Goal: Task Accomplishment & Management: Complete application form

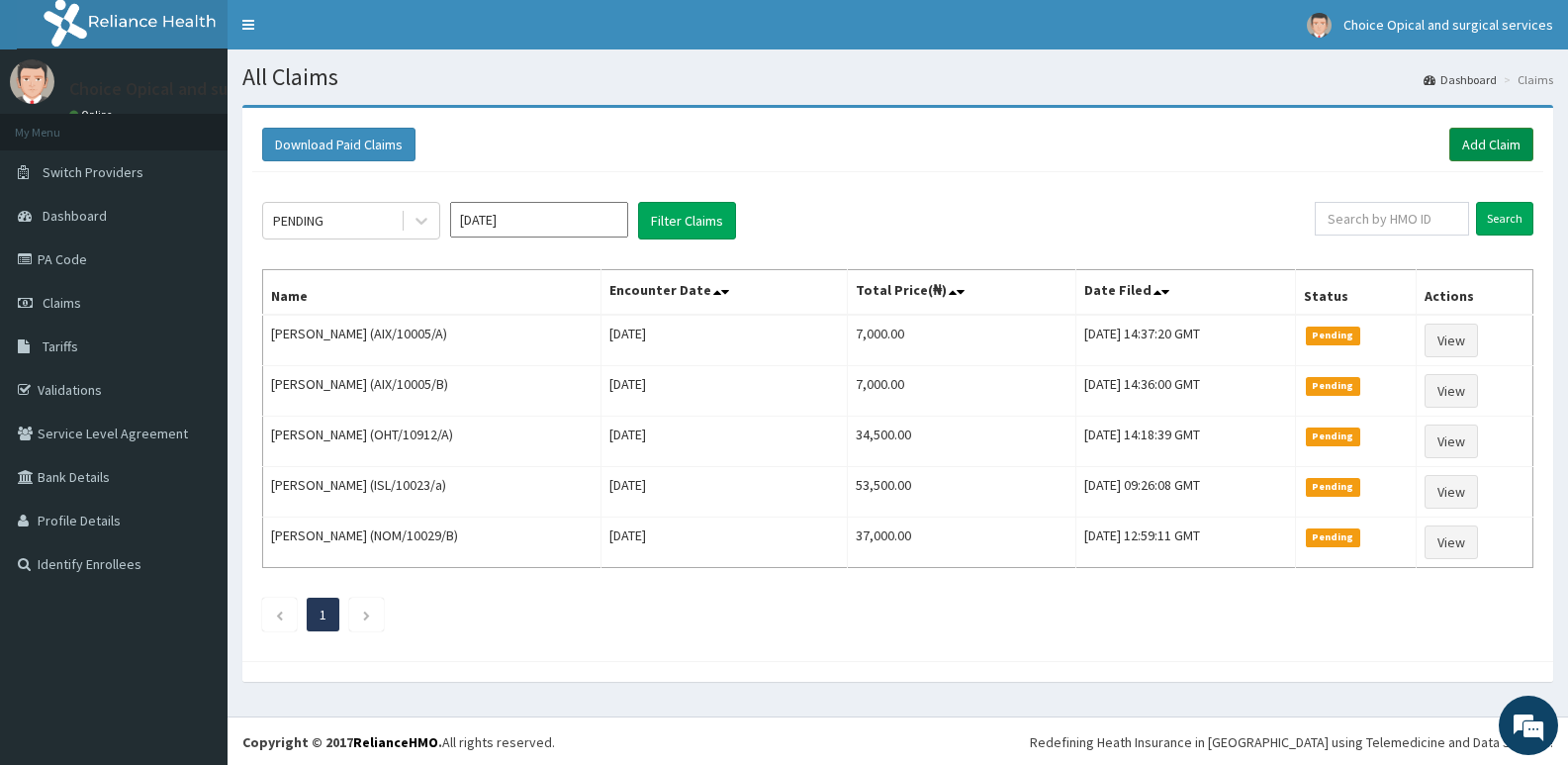
click at [1479, 148] on link "Add Claim" at bounding box center [1491, 144] width 84 height 34
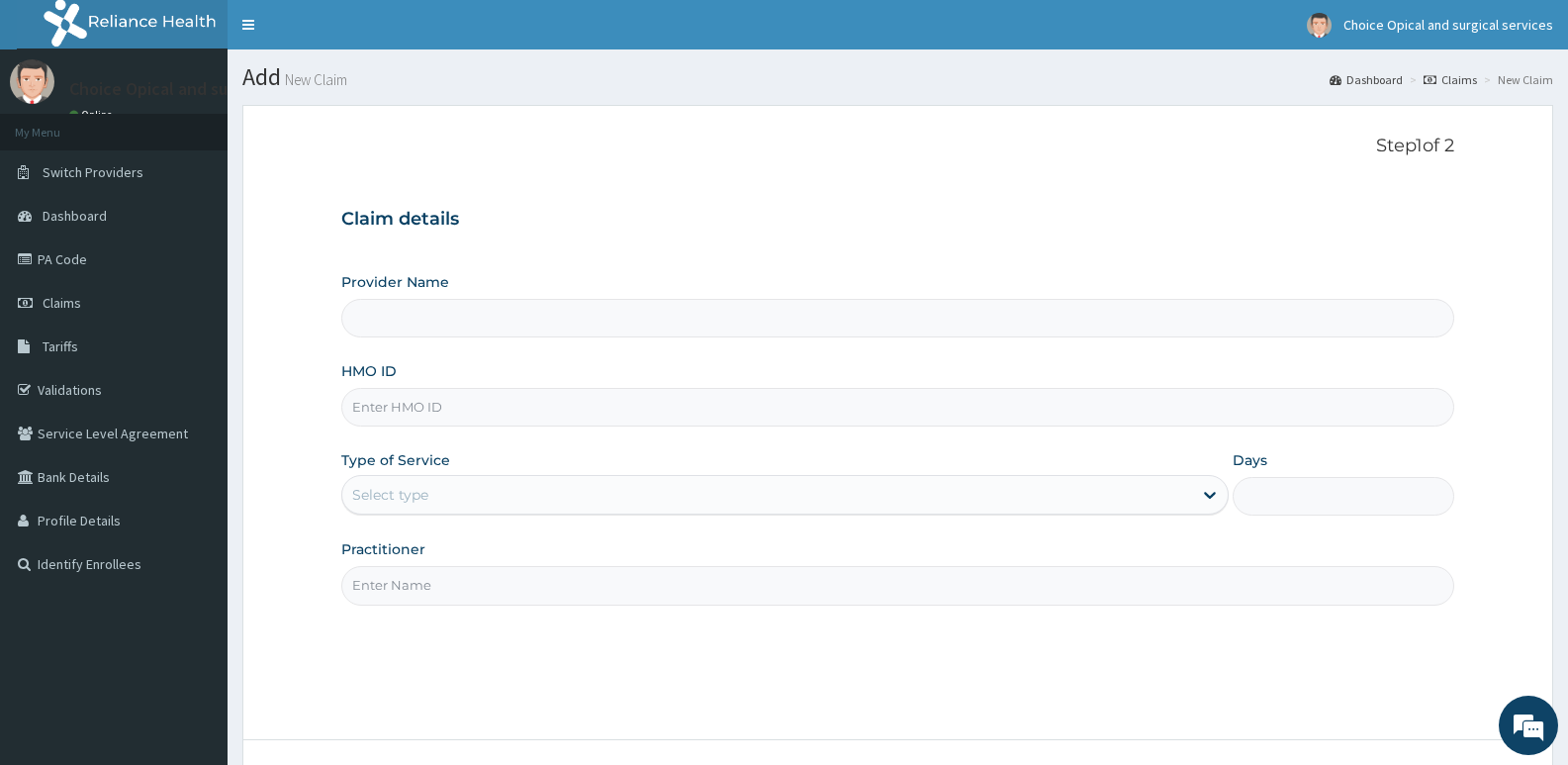
click at [413, 322] on input "Provider Name" at bounding box center [898, 318] width 1114 height 39
click at [419, 413] on input "HMO ID" at bounding box center [898, 407] width 1114 height 39
type input "Choice Opticals and surgical services - ikeja"
click at [429, 425] on input "HMO ID" at bounding box center [898, 407] width 1114 height 39
drag, startPoint x: 440, startPoint y: 383, endPoint x: 483, endPoint y: 413, distance: 52.4
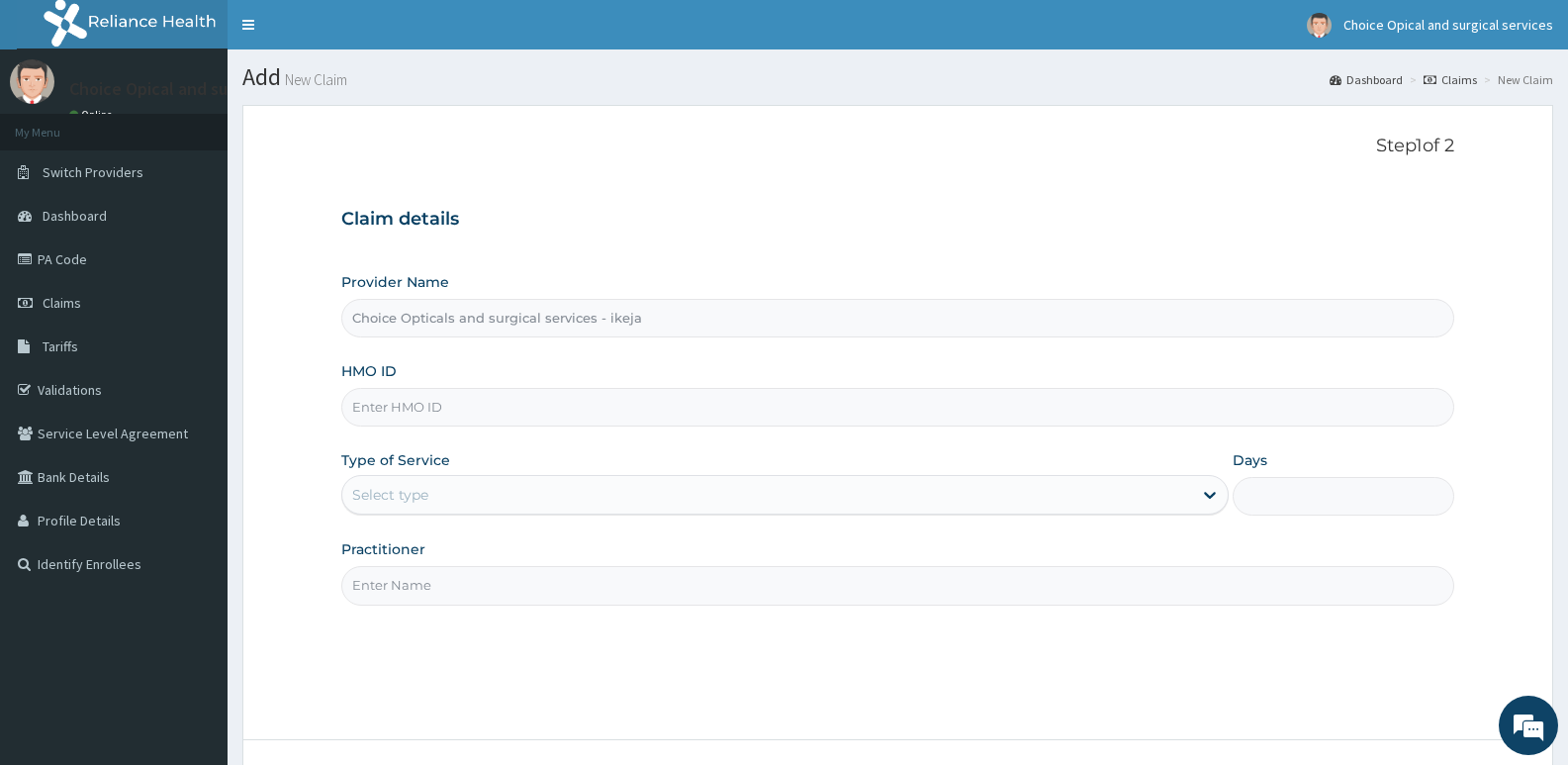
click at [483, 413] on input "HMO ID" at bounding box center [898, 407] width 1114 height 39
paste input "HLP/10001/B"
type input "HLP/10001/B"
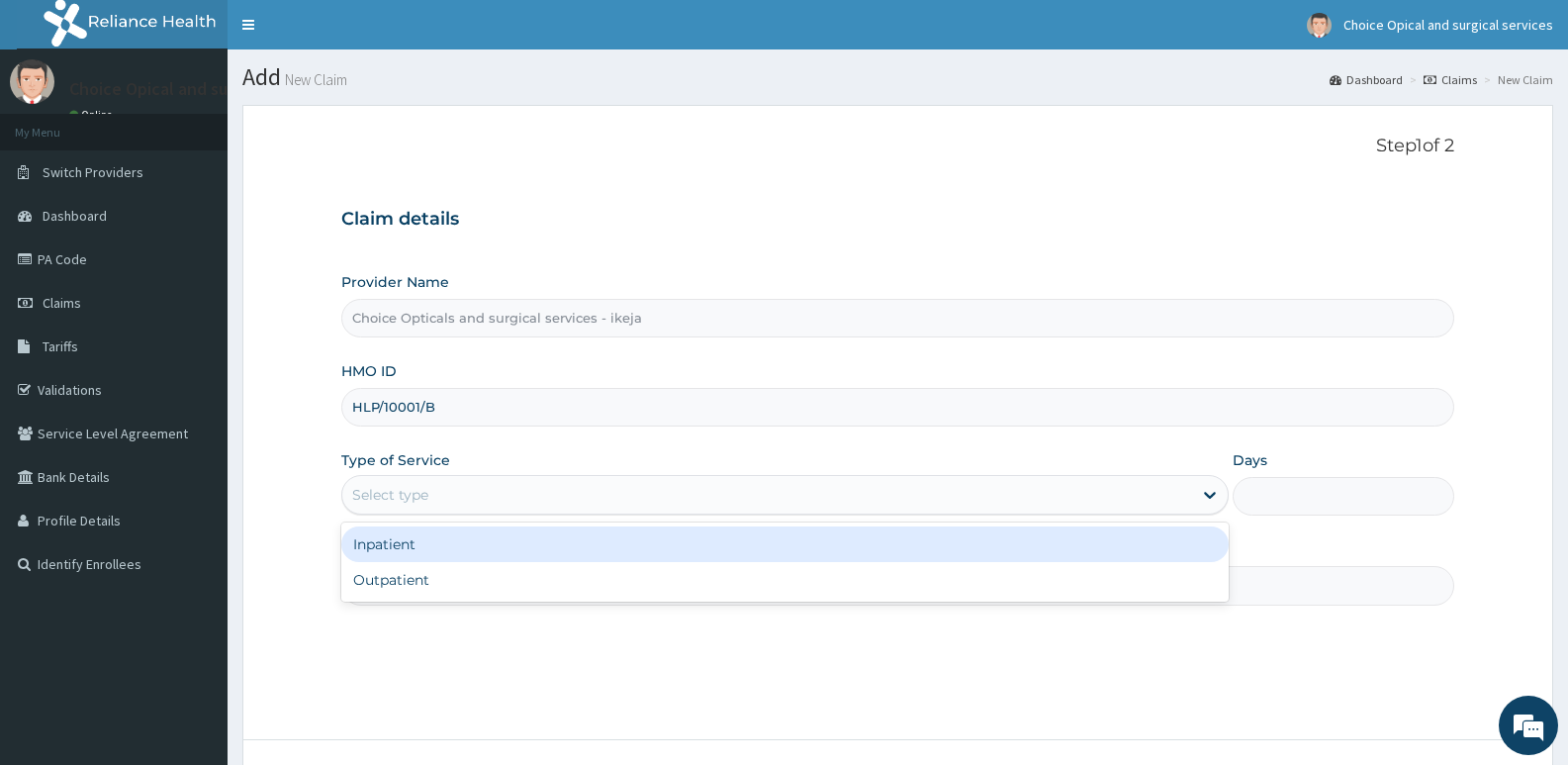
click at [508, 490] on div "Select type" at bounding box center [767, 495] width 849 height 32
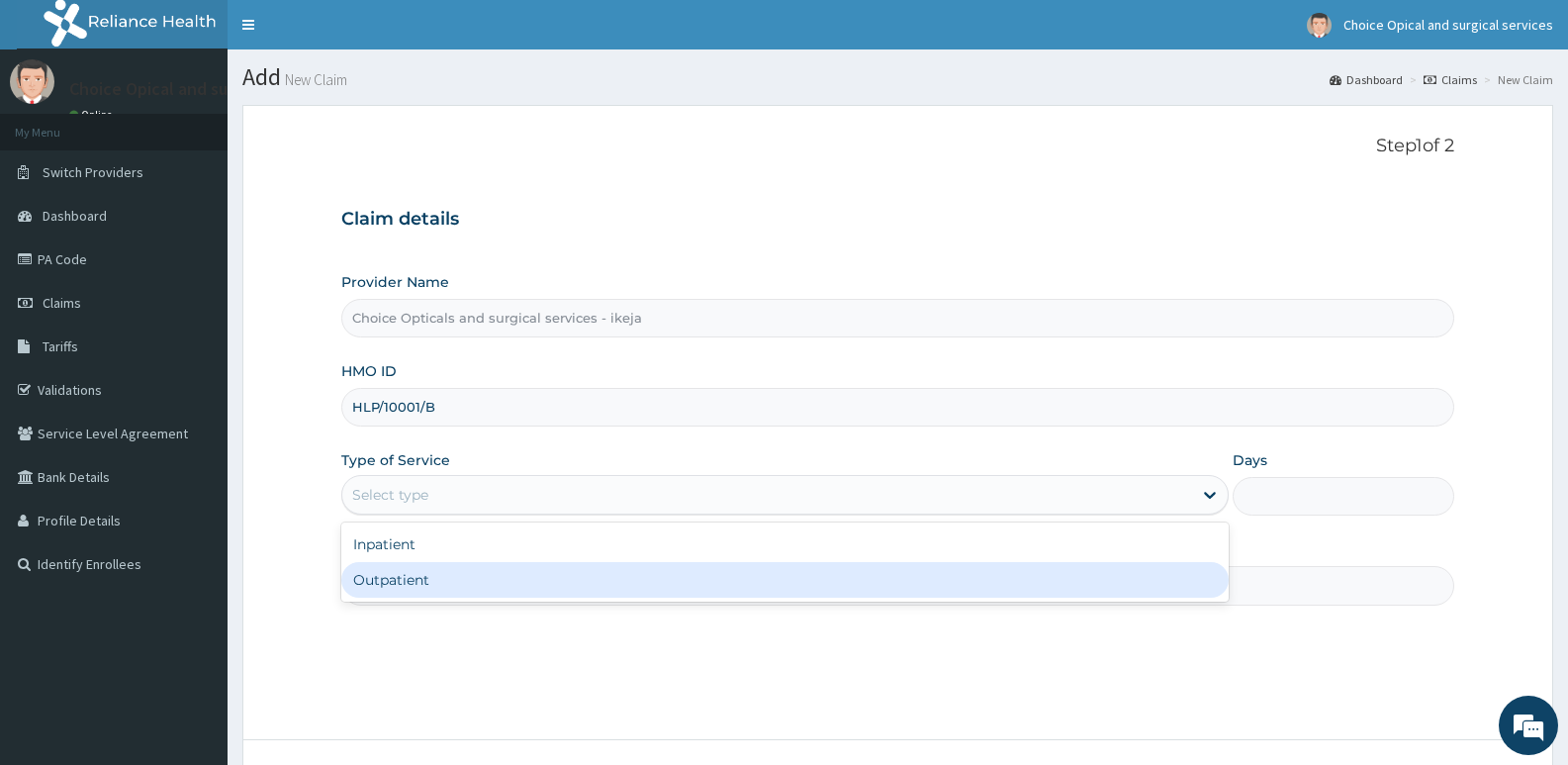
click at [464, 579] on div "Outpatient" at bounding box center [785, 580] width 887 height 36
type input "1"
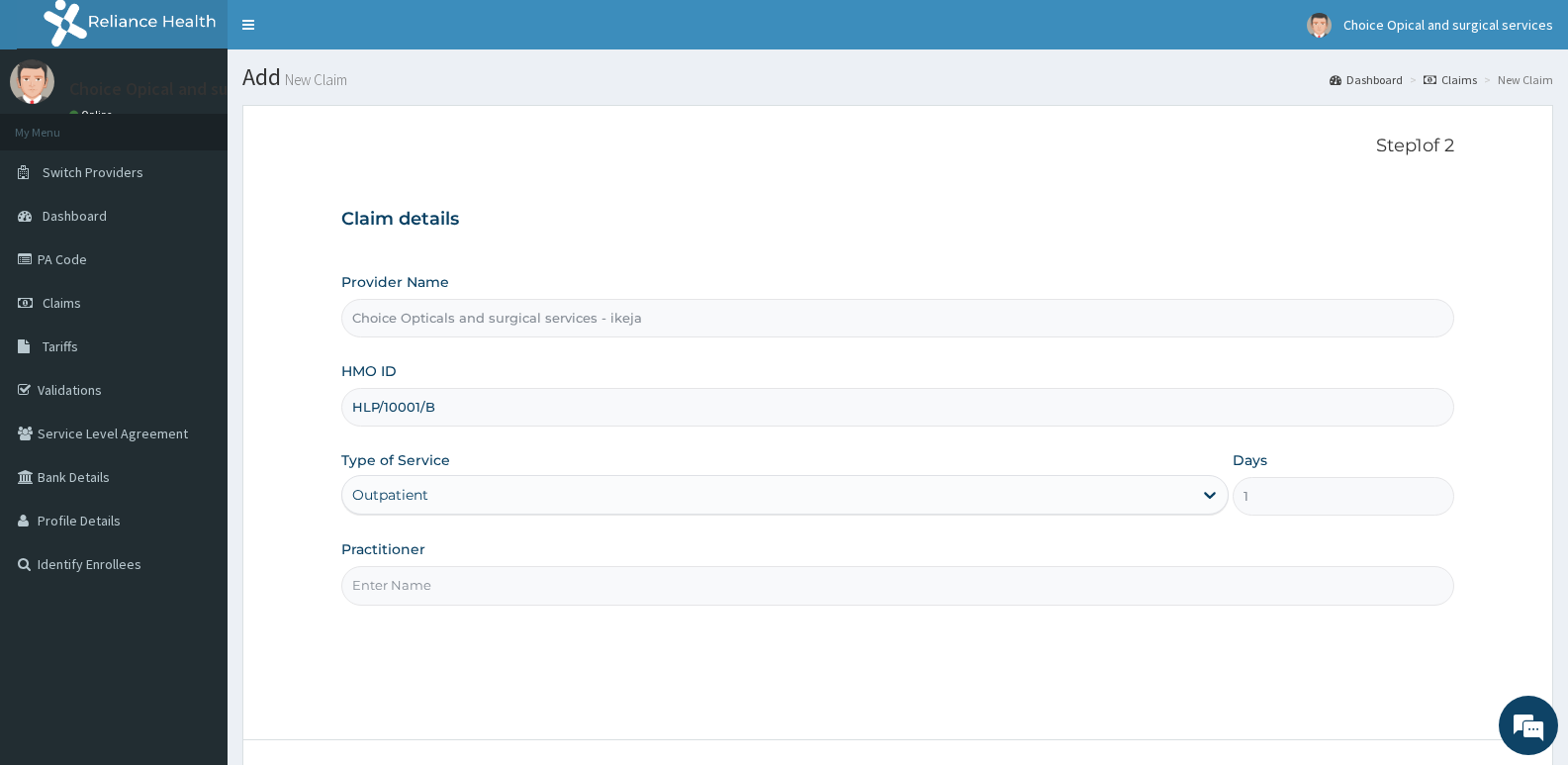
click at [464, 581] on input "Practitioner" at bounding box center [898, 585] width 1114 height 39
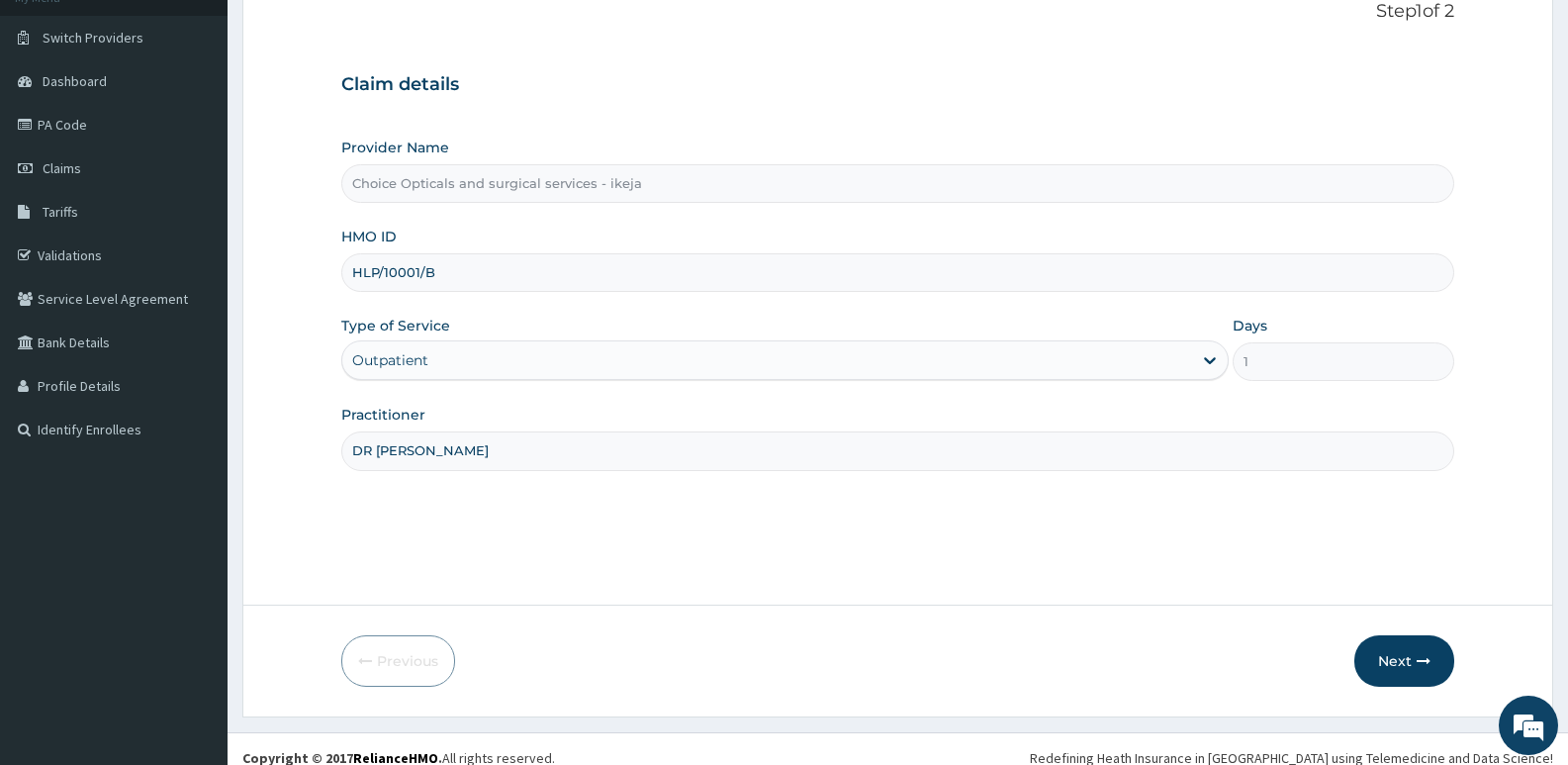
scroll to position [152, 0]
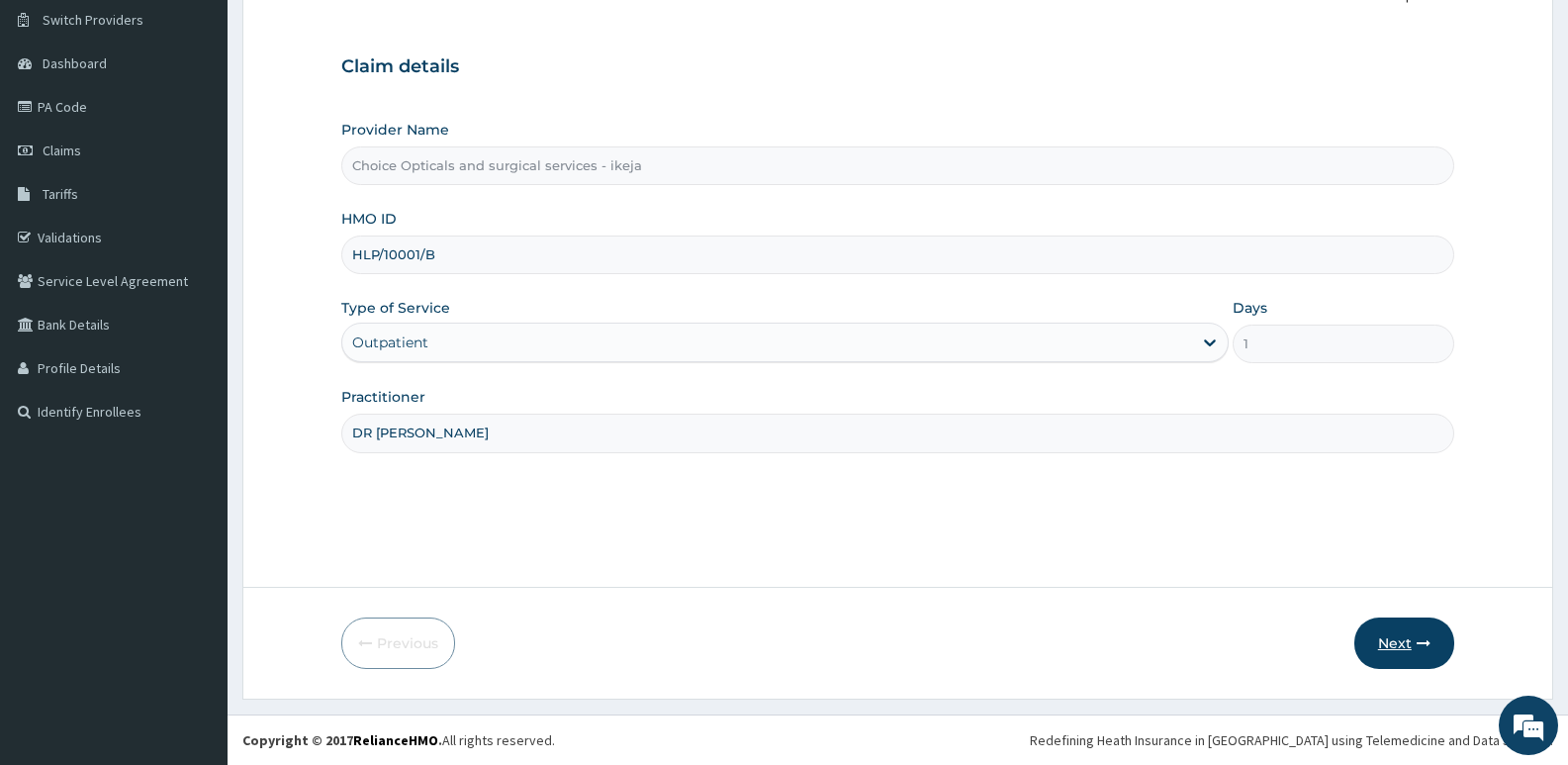
type input "DR [PERSON_NAME]"
click at [1394, 630] on button "Next" at bounding box center [1405, 643] width 100 height 51
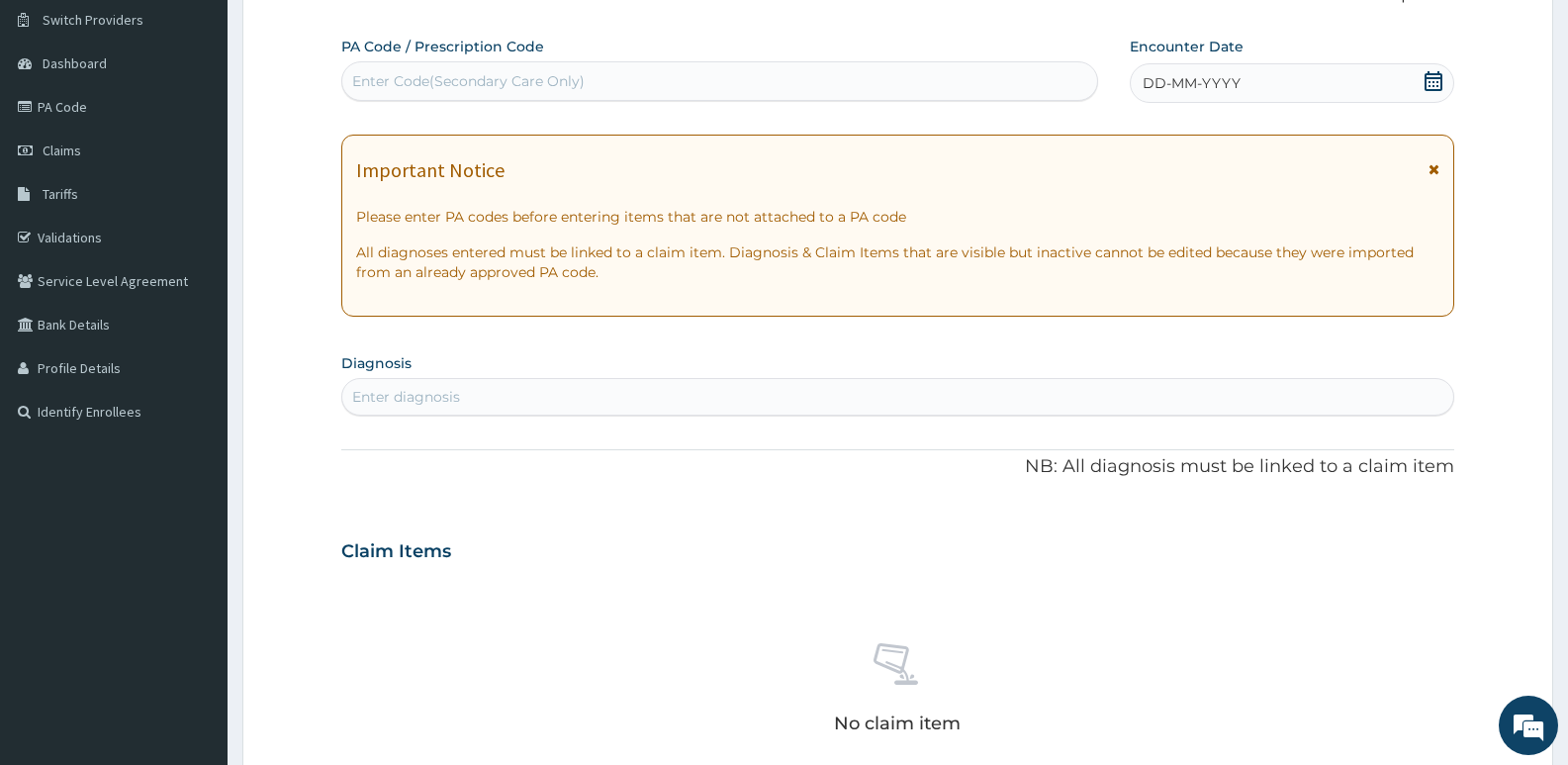
click at [820, 81] on div "Enter Code(Secondary Care Only)" at bounding box center [720, 81] width 755 height 32
paste input "PA/9B46EF"
type input "PA/9B46EF"
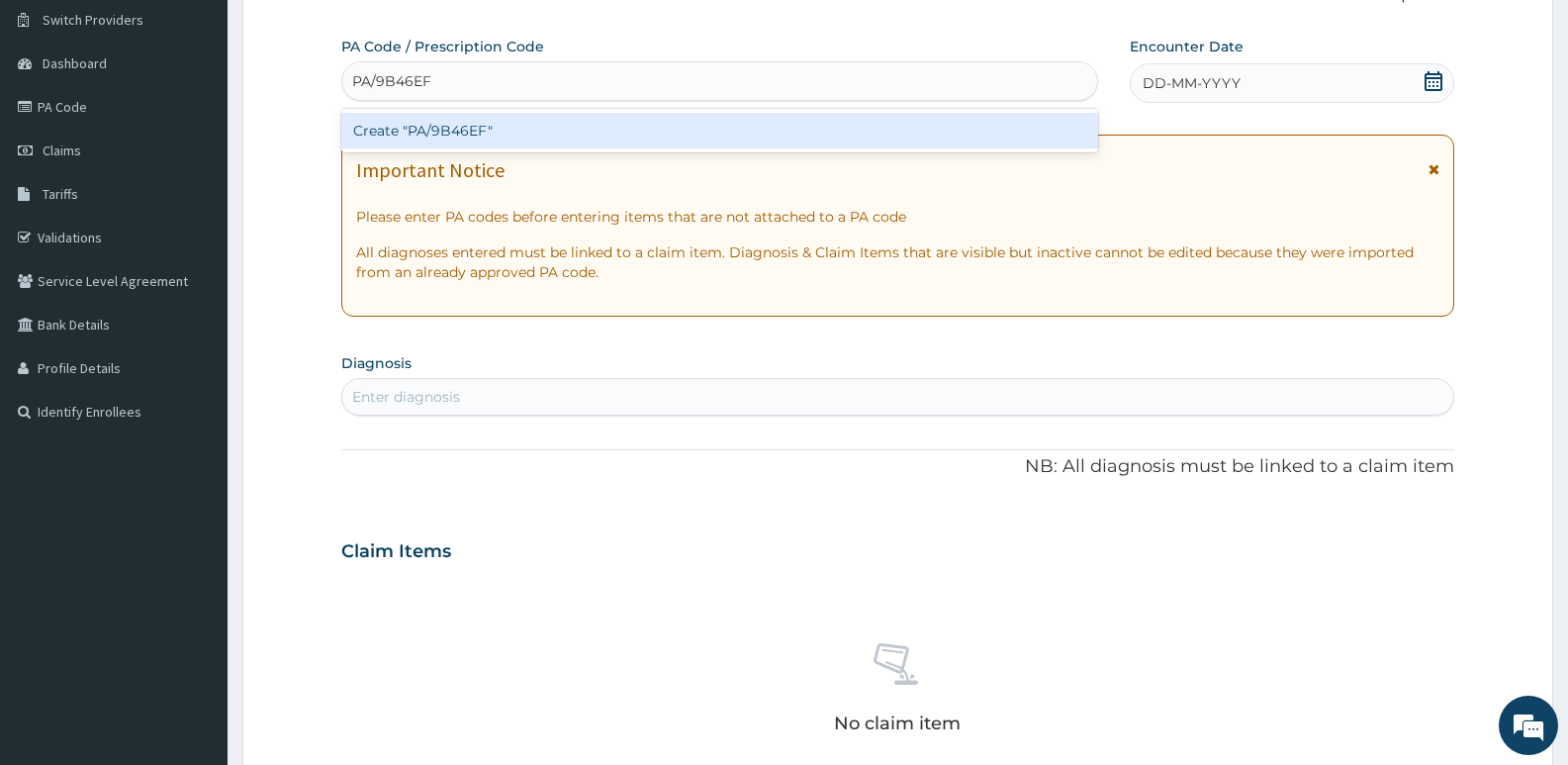
click at [794, 127] on div "Create "PA/9B46EF"" at bounding box center [720, 131] width 757 height 36
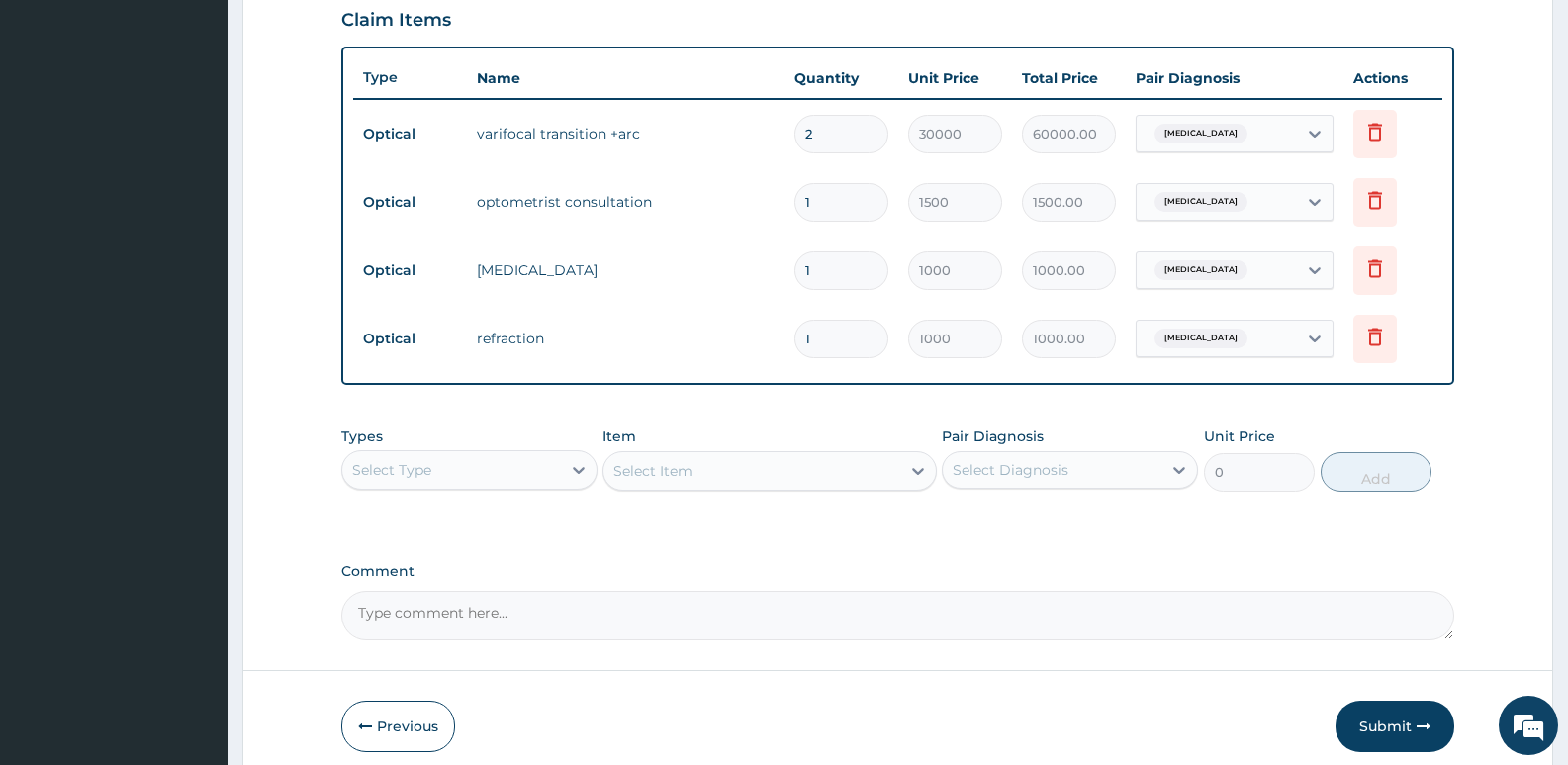
scroll to position [693, 0]
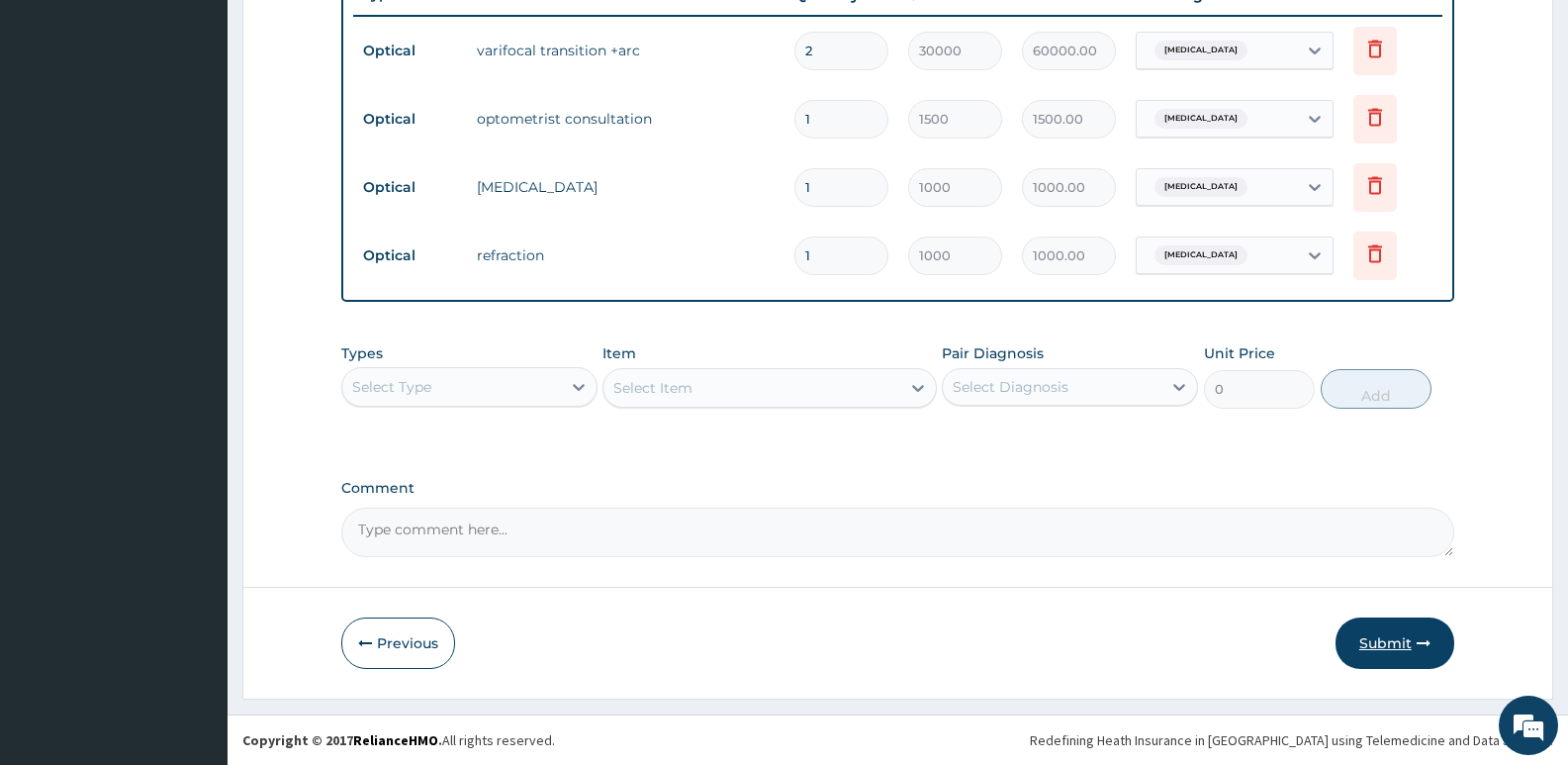
click at [1389, 642] on button "Submit" at bounding box center [1396, 643] width 119 height 51
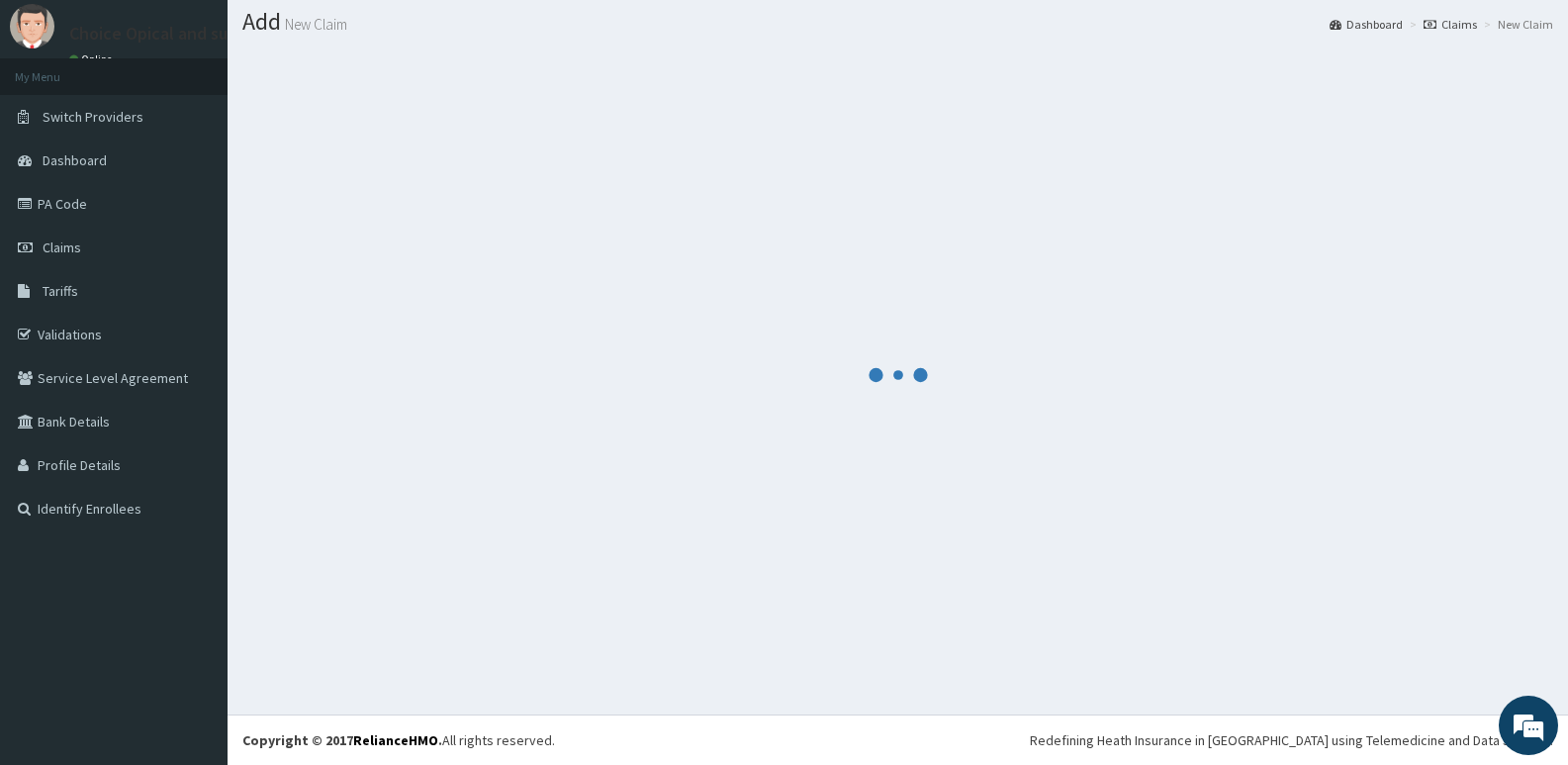
scroll to position [55, 0]
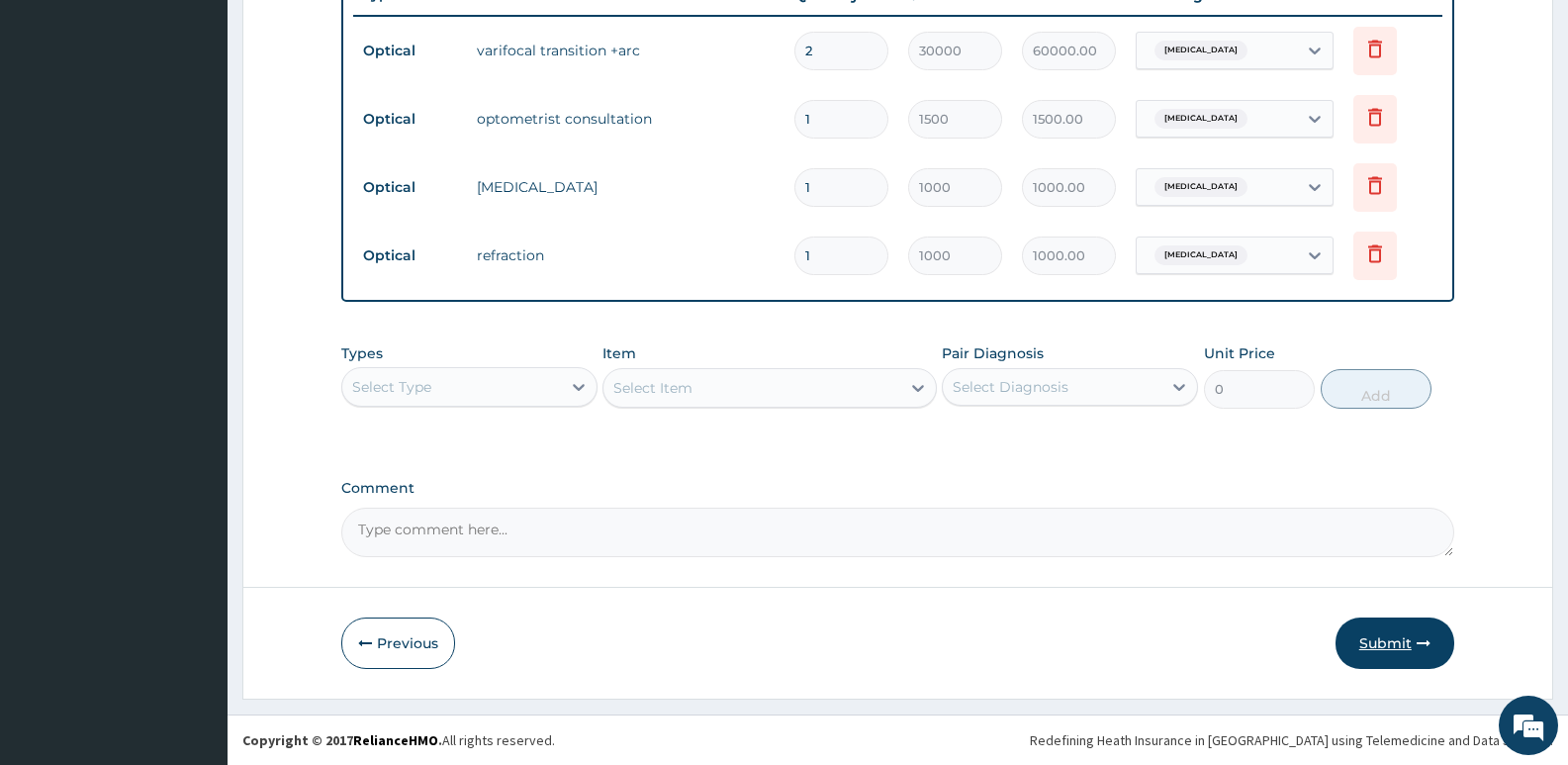
click at [1388, 654] on button "Submit" at bounding box center [1396, 643] width 119 height 51
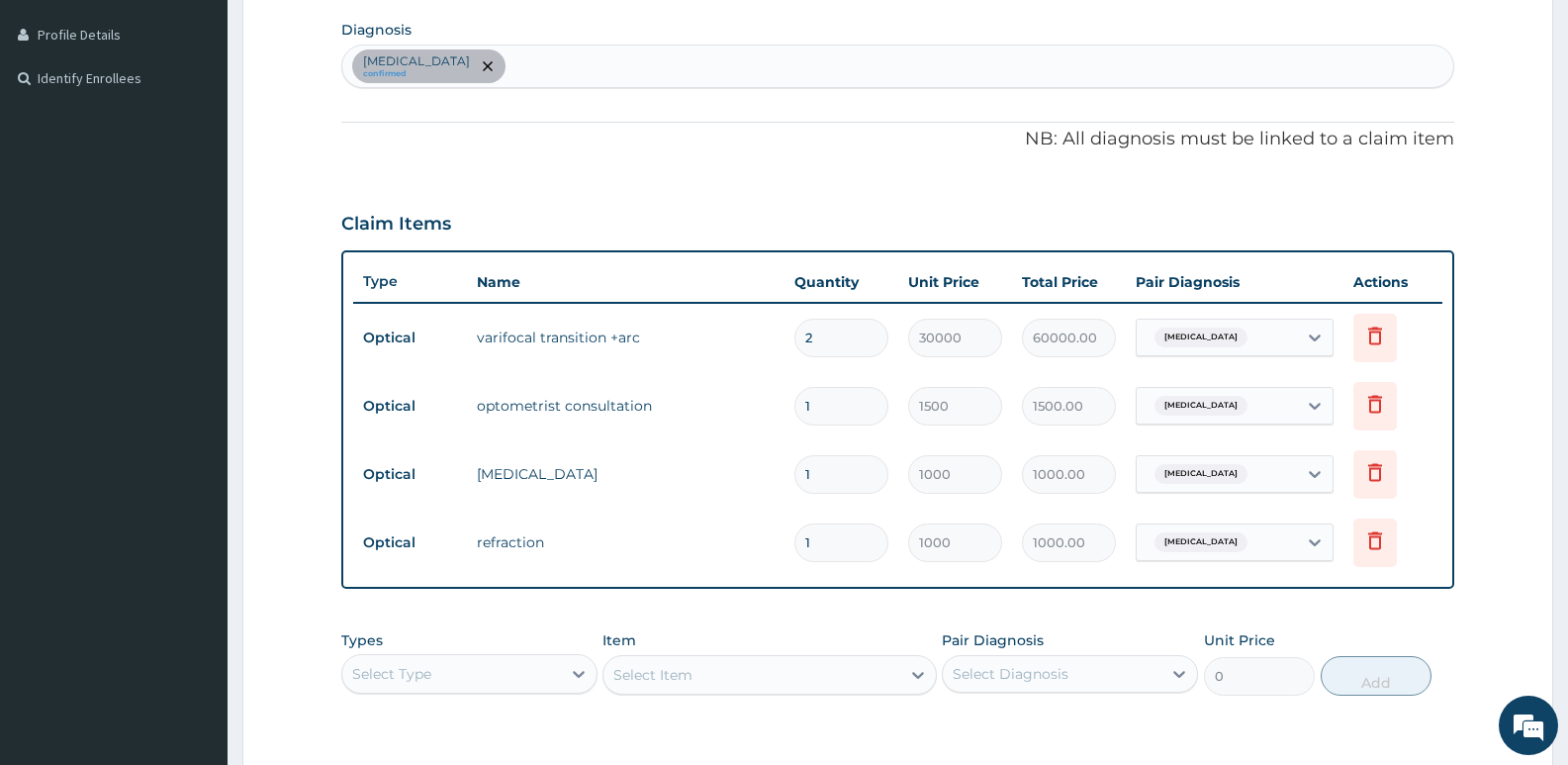
scroll to position [476, 0]
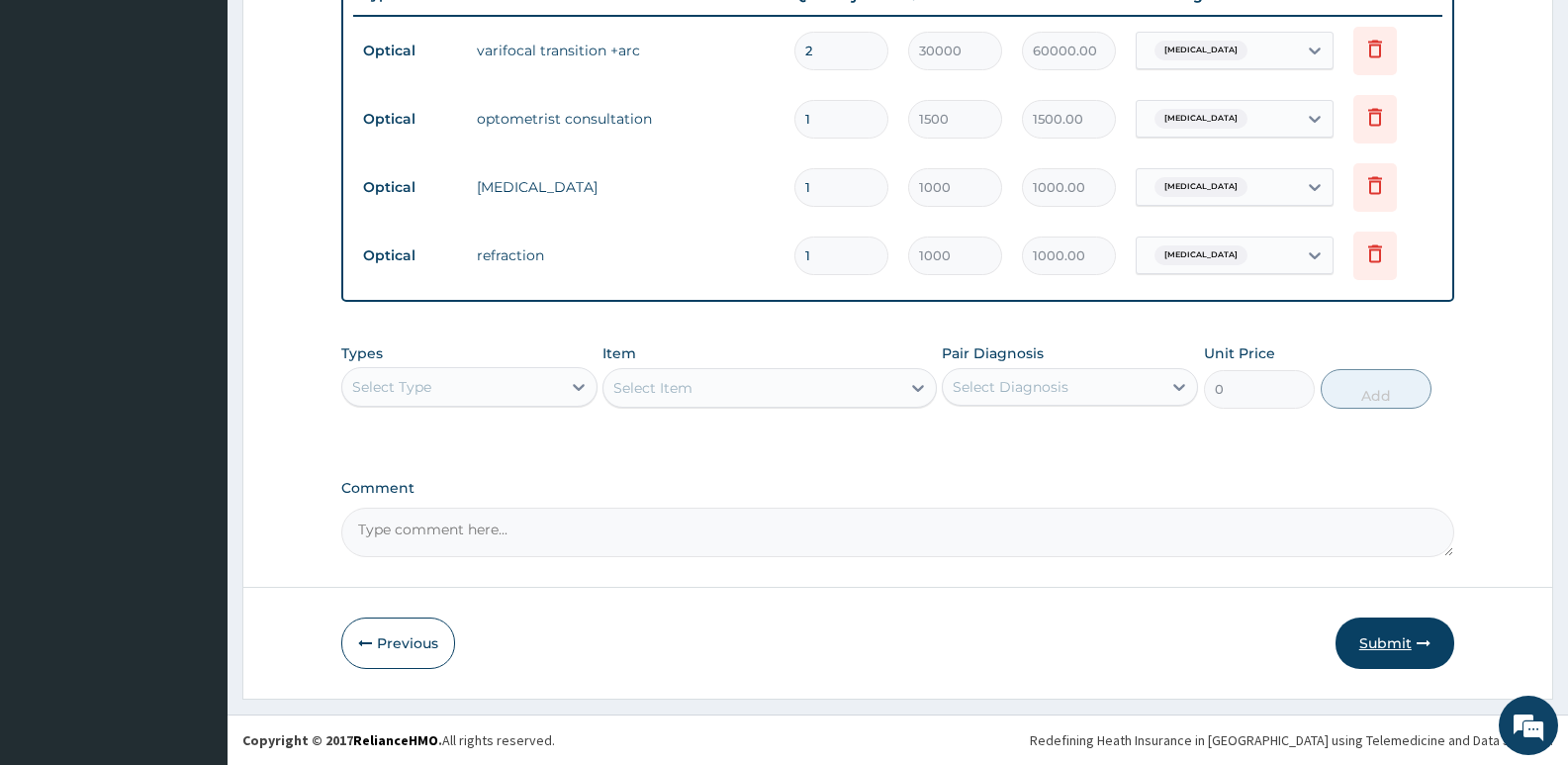
click at [1381, 659] on button "Submit" at bounding box center [1396, 643] width 119 height 51
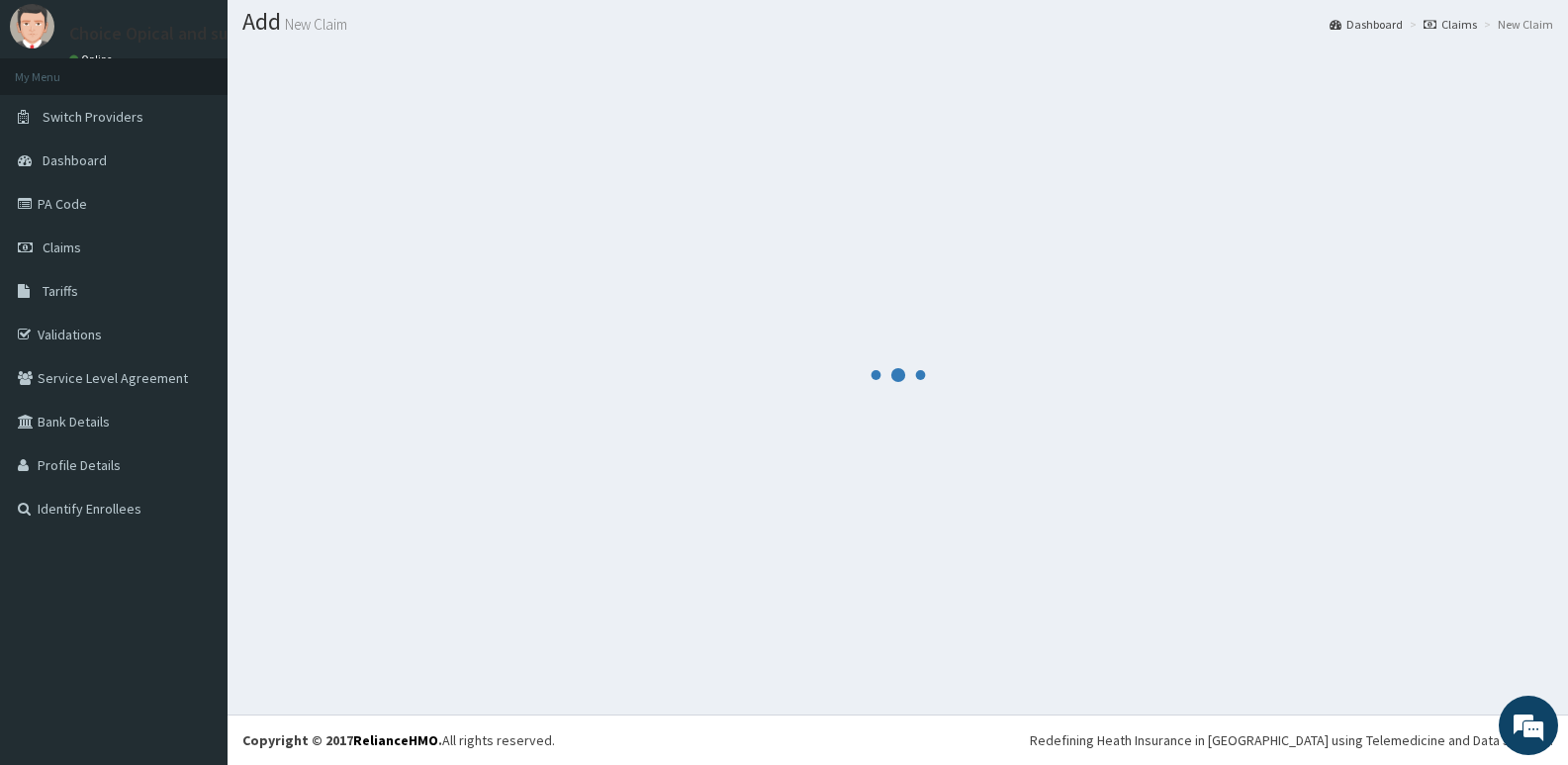
scroll to position [0, 0]
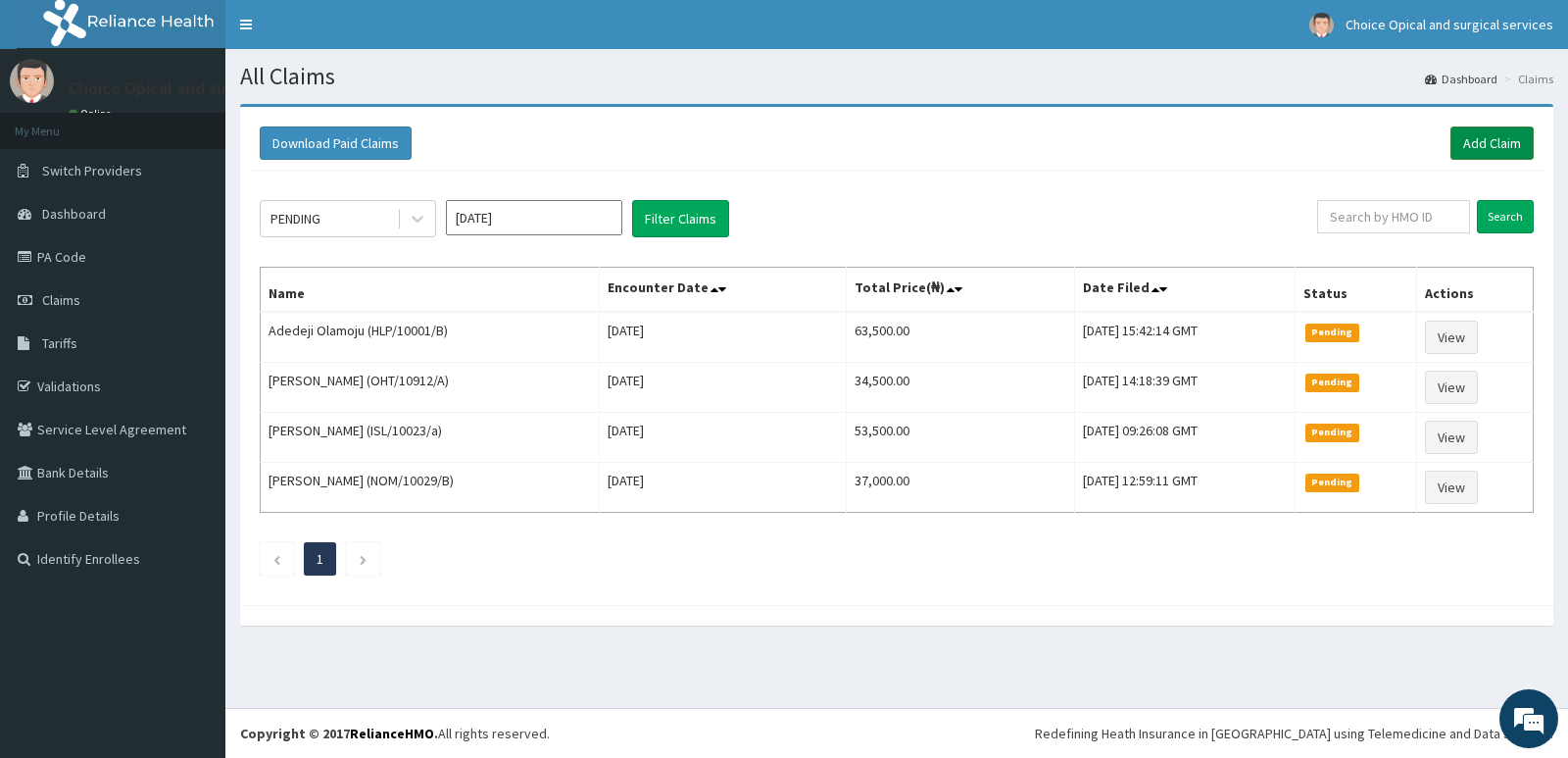
click at [1468, 138] on link "Add Claim" at bounding box center [1492, 143] width 83 height 33
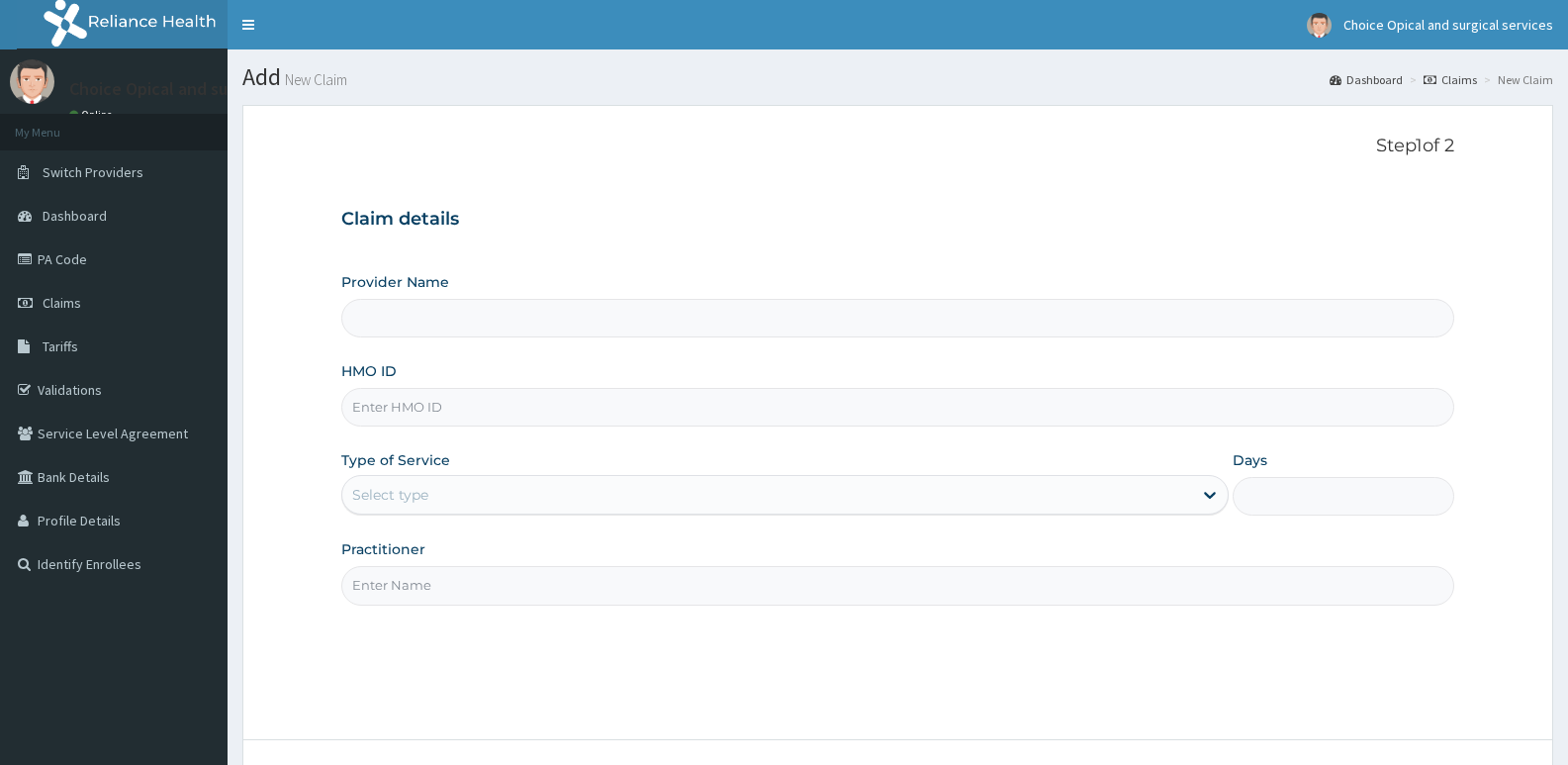
click at [499, 330] on input "Provider Name" at bounding box center [898, 318] width 1114 height 39
click at [504, 404] on input "HMO ID" at bounding box center [898, 407] width 1114 height 39
paste input "HLP/10001/C"
type input "HLP/10001/C"
type input "Choice Opticals and surgical services - ikeja"
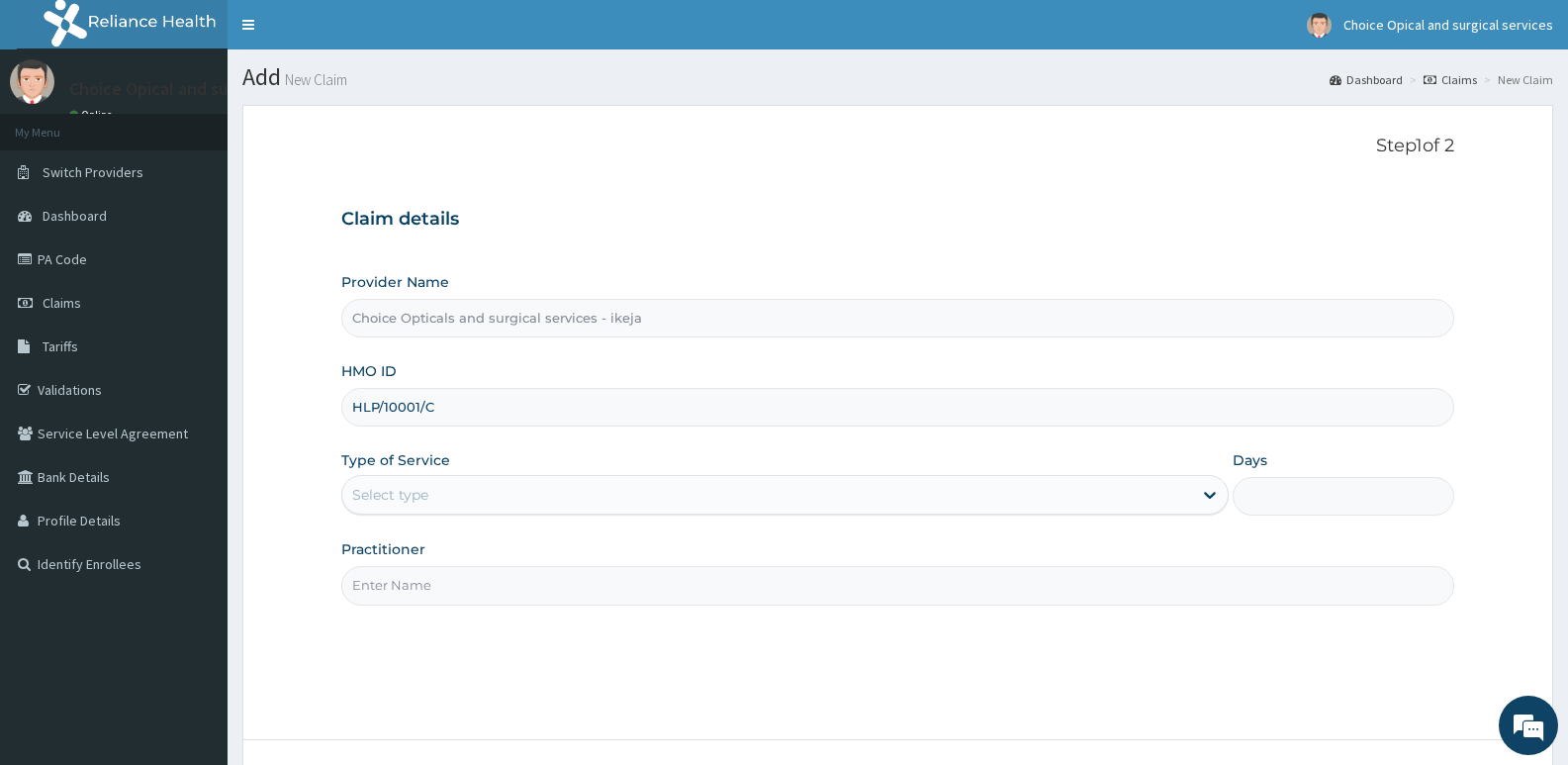
type input "HLP/10001/C"
click at [925, 493] on div "Select type" at bounding box center [767, 495] width 849 height 32
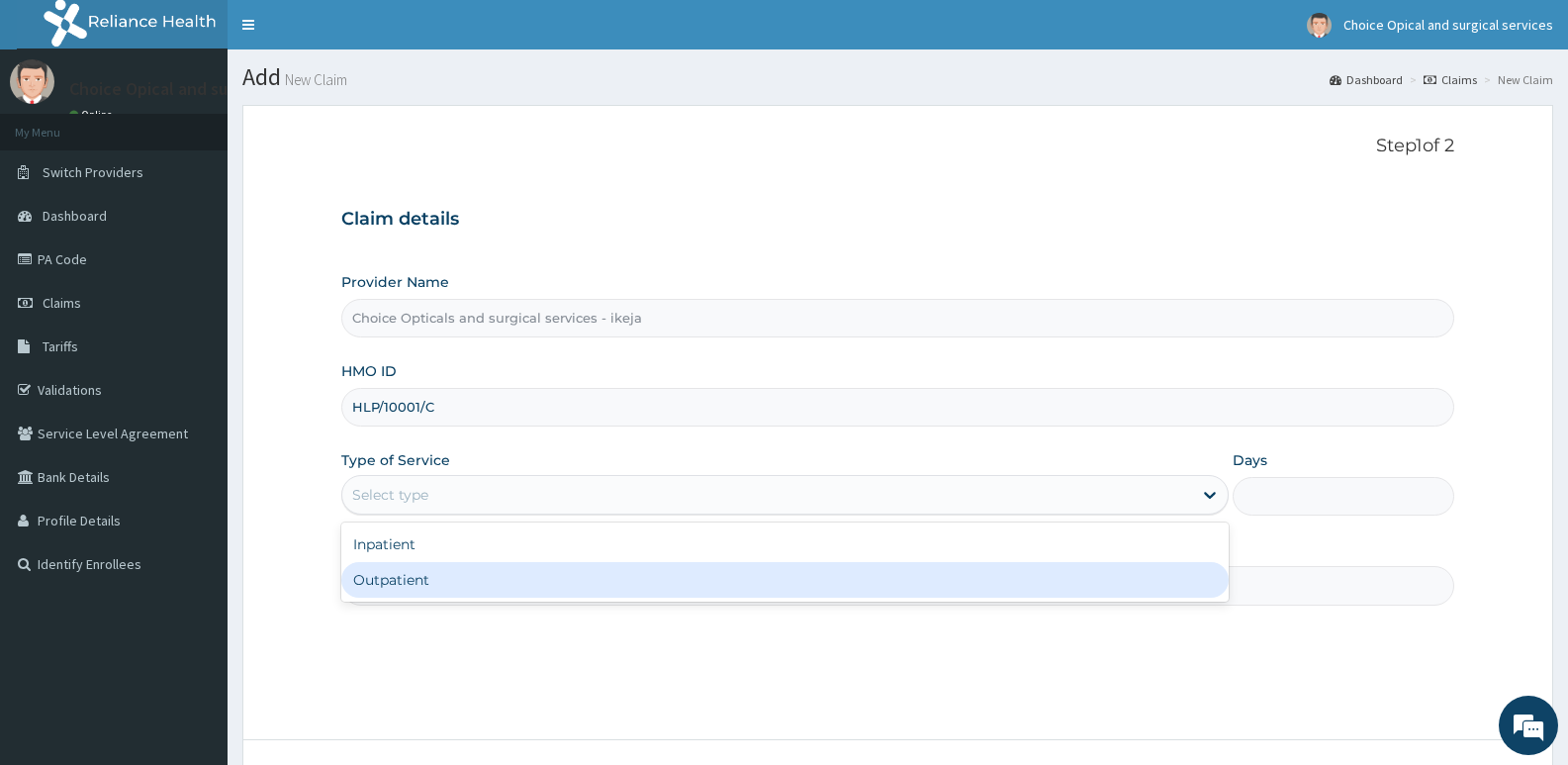
click at [859, 584] on div "Outpatient" at bounding box center [785, 580] width 887 height 36
type input "1"
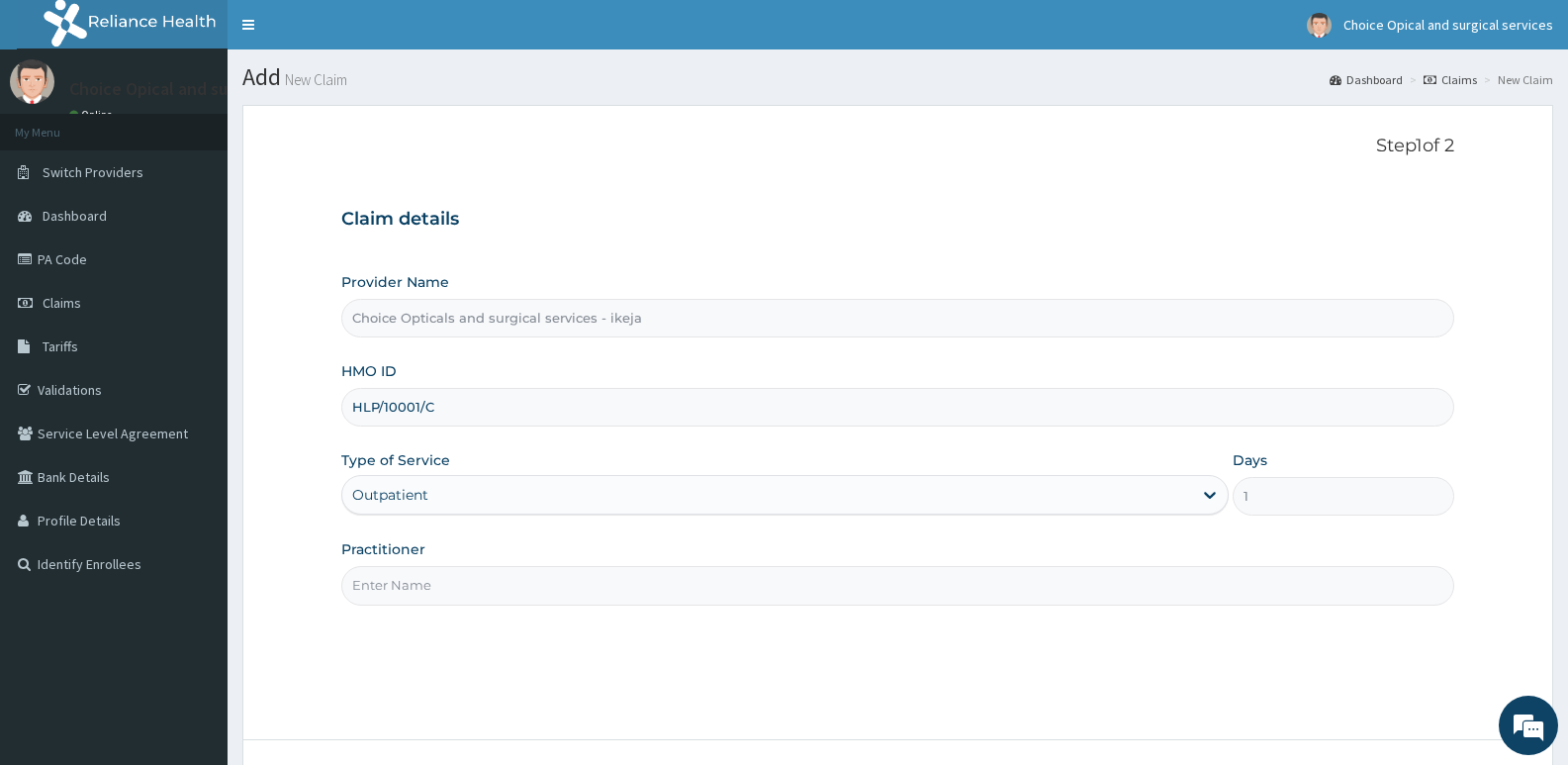
click at [865, 594] on input "Practitioner" at bounding box center [898, 585] width 1114 height 39
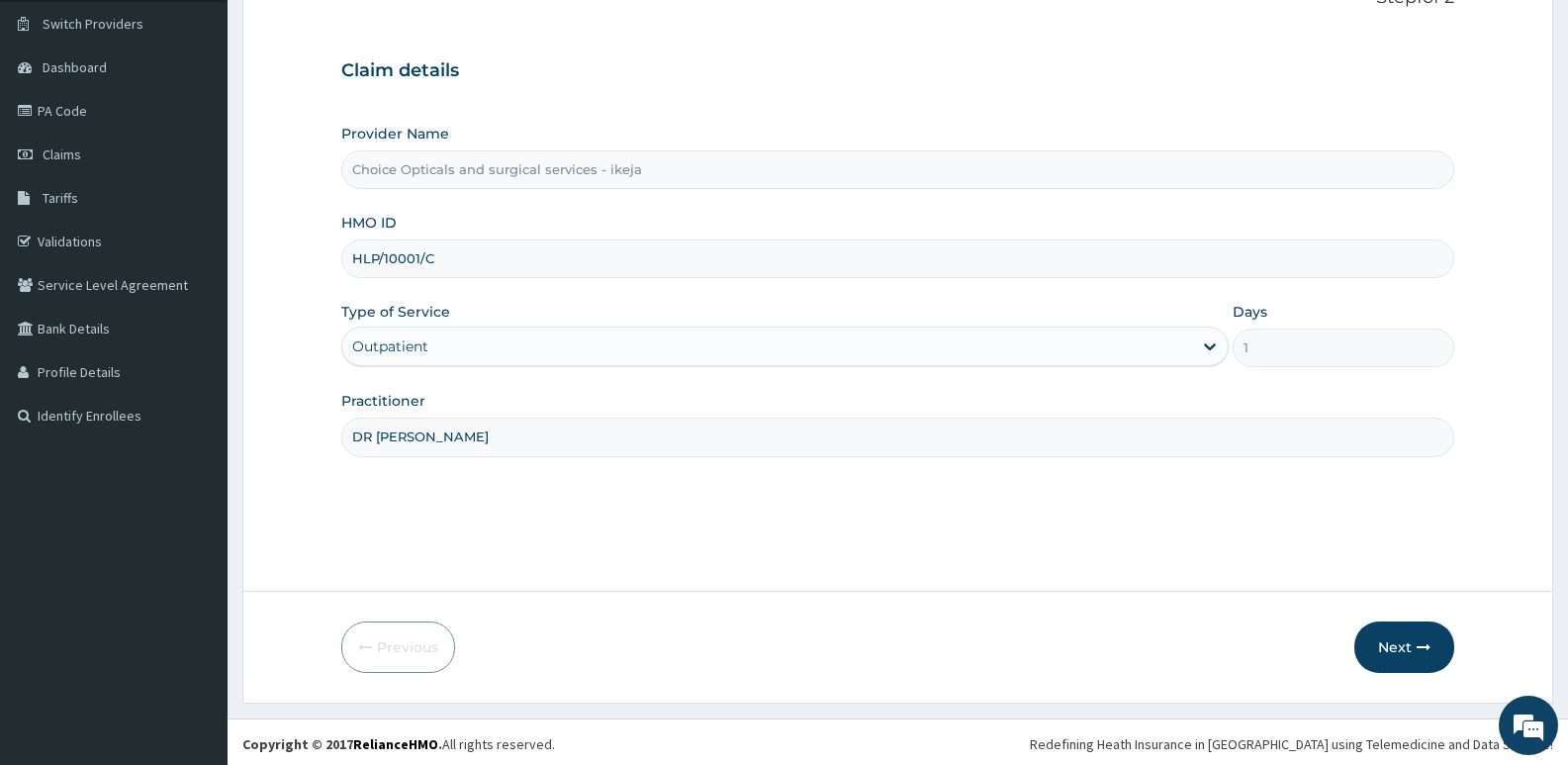
scroll to position [152, 0]
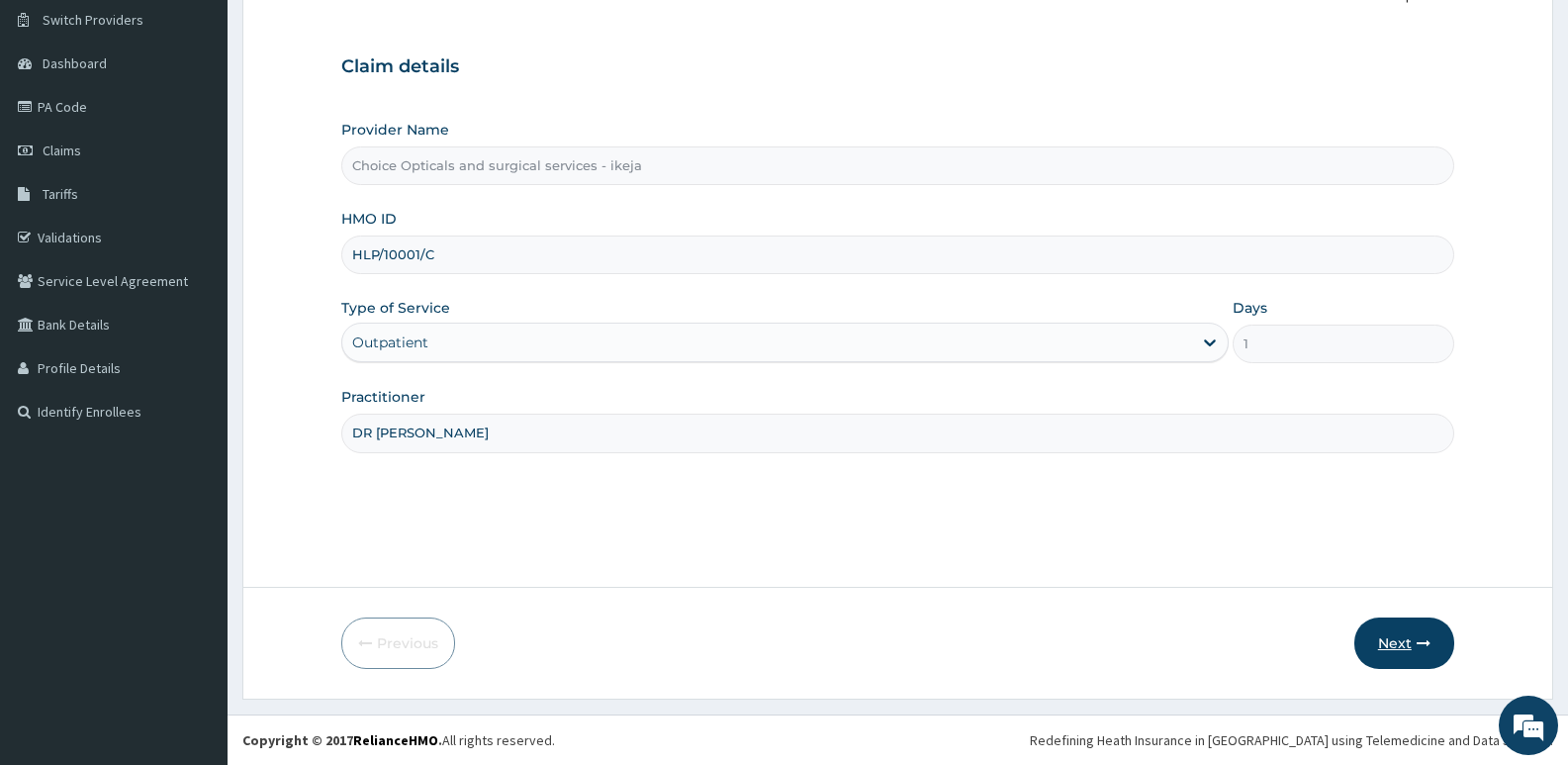
type input "DR [PERSON_NAME]"
click at [1409, 645] on button "Next" at bounding box center [1405, 643] width 100 height 51
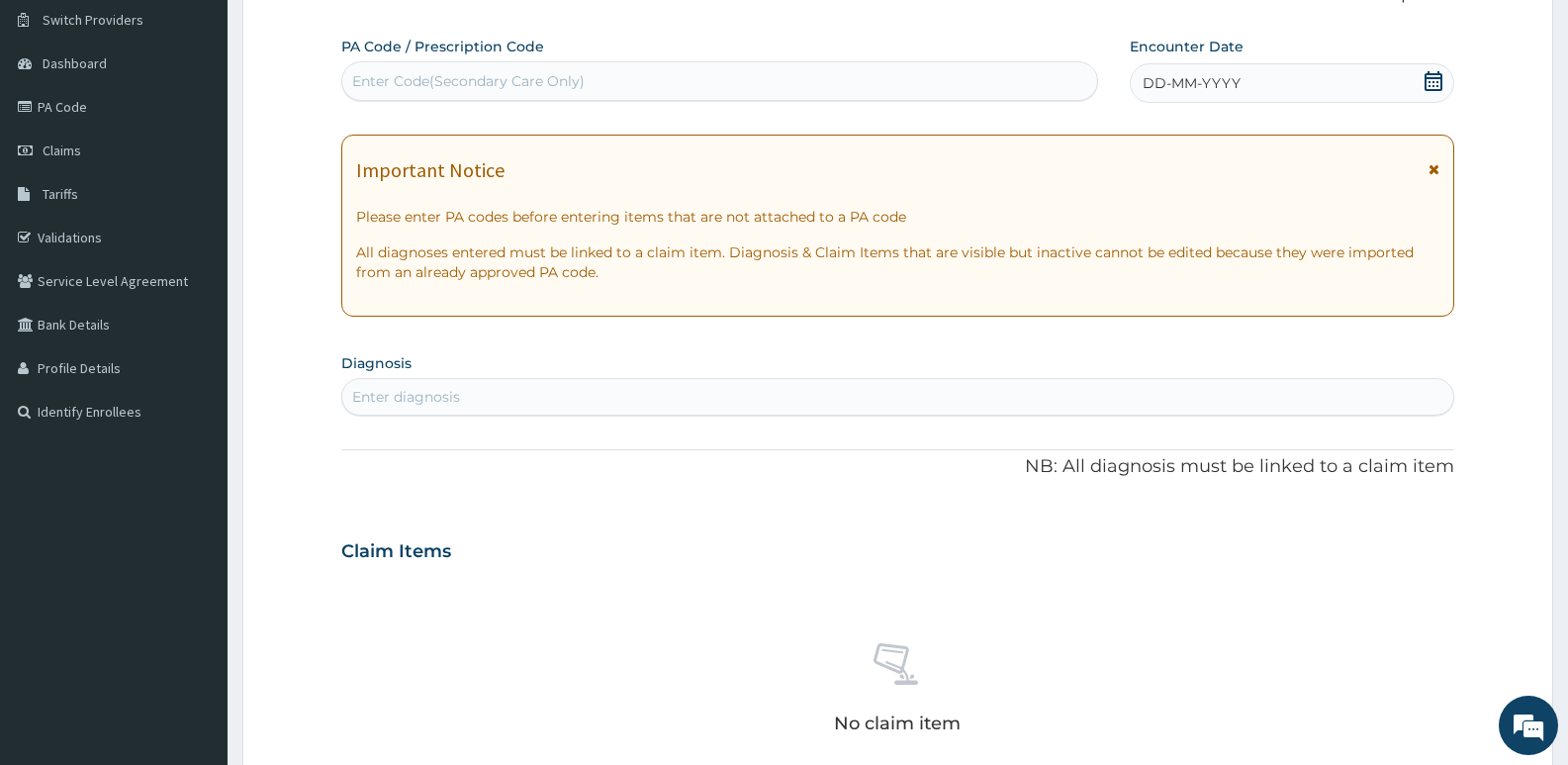
click at [837, 399] on div "Enter diagnosis" at bounding box center [898, 397] width 1112 height 32
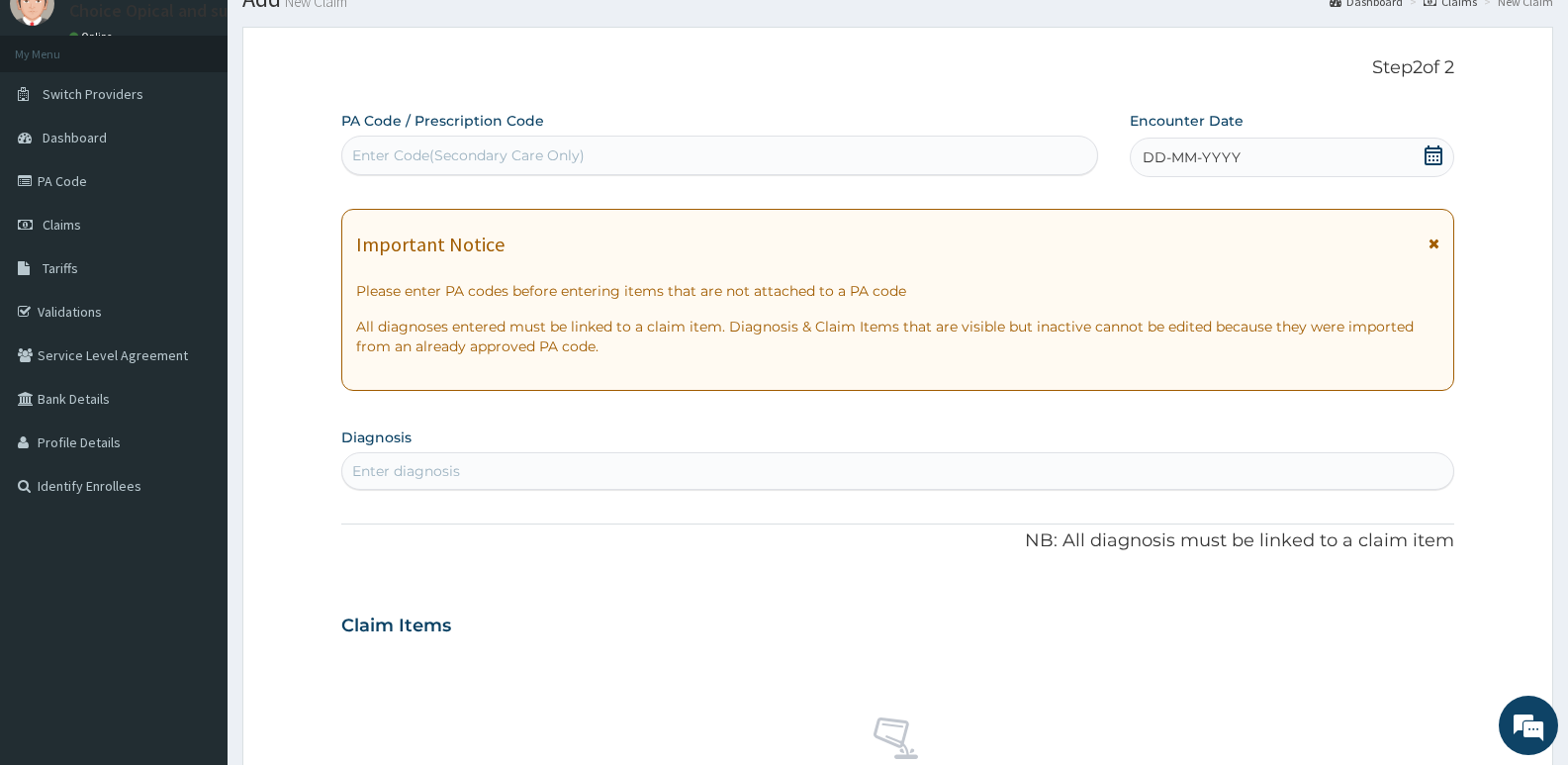
scroll to position [0, 0]
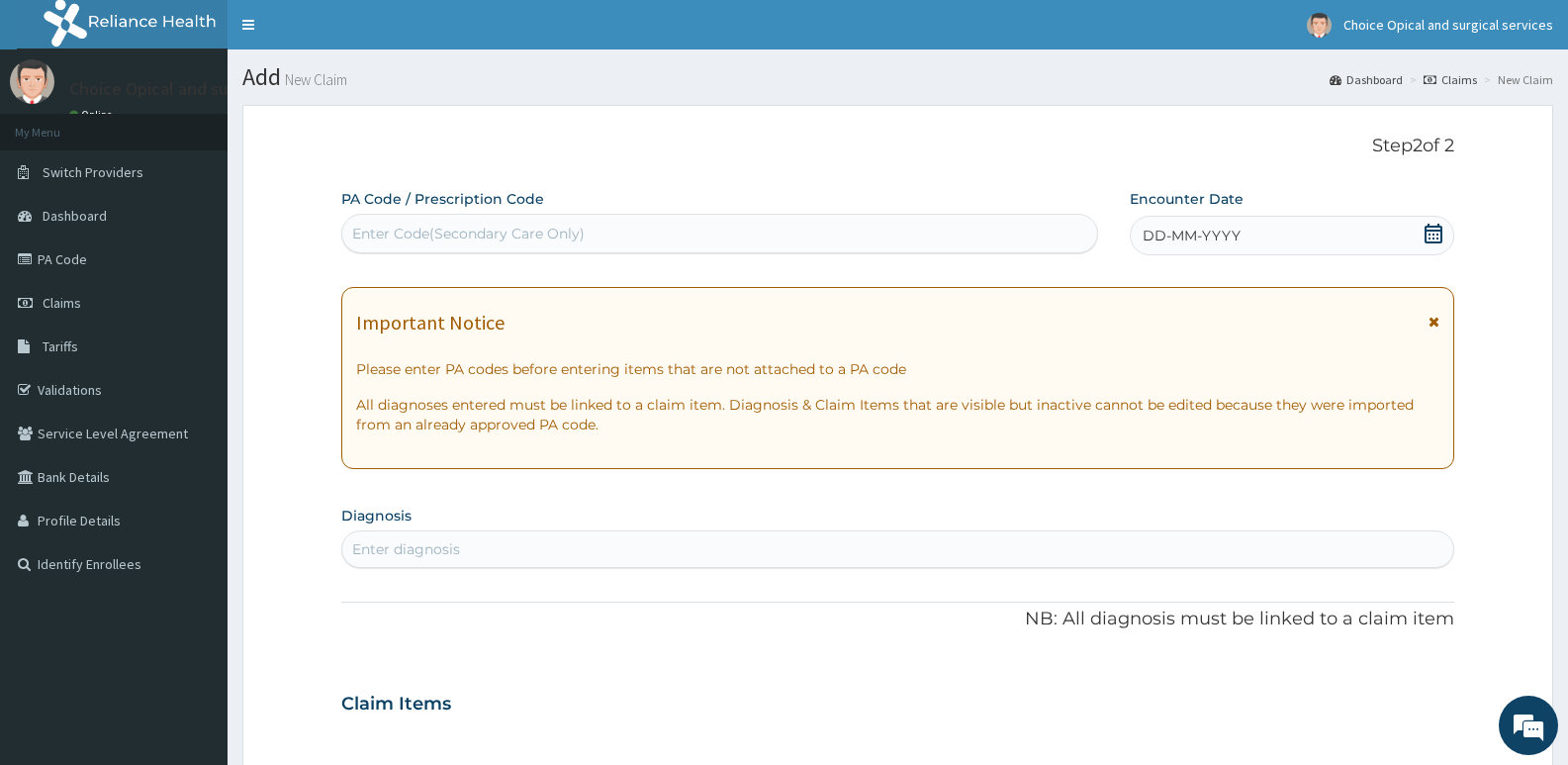
click at [1006, 238] on div "Enter Code(Secondary Care Only)" at bounding box center [720, 234] width 755 height 32
paste input "PA/D4915A"
type input "PA/D4915A"
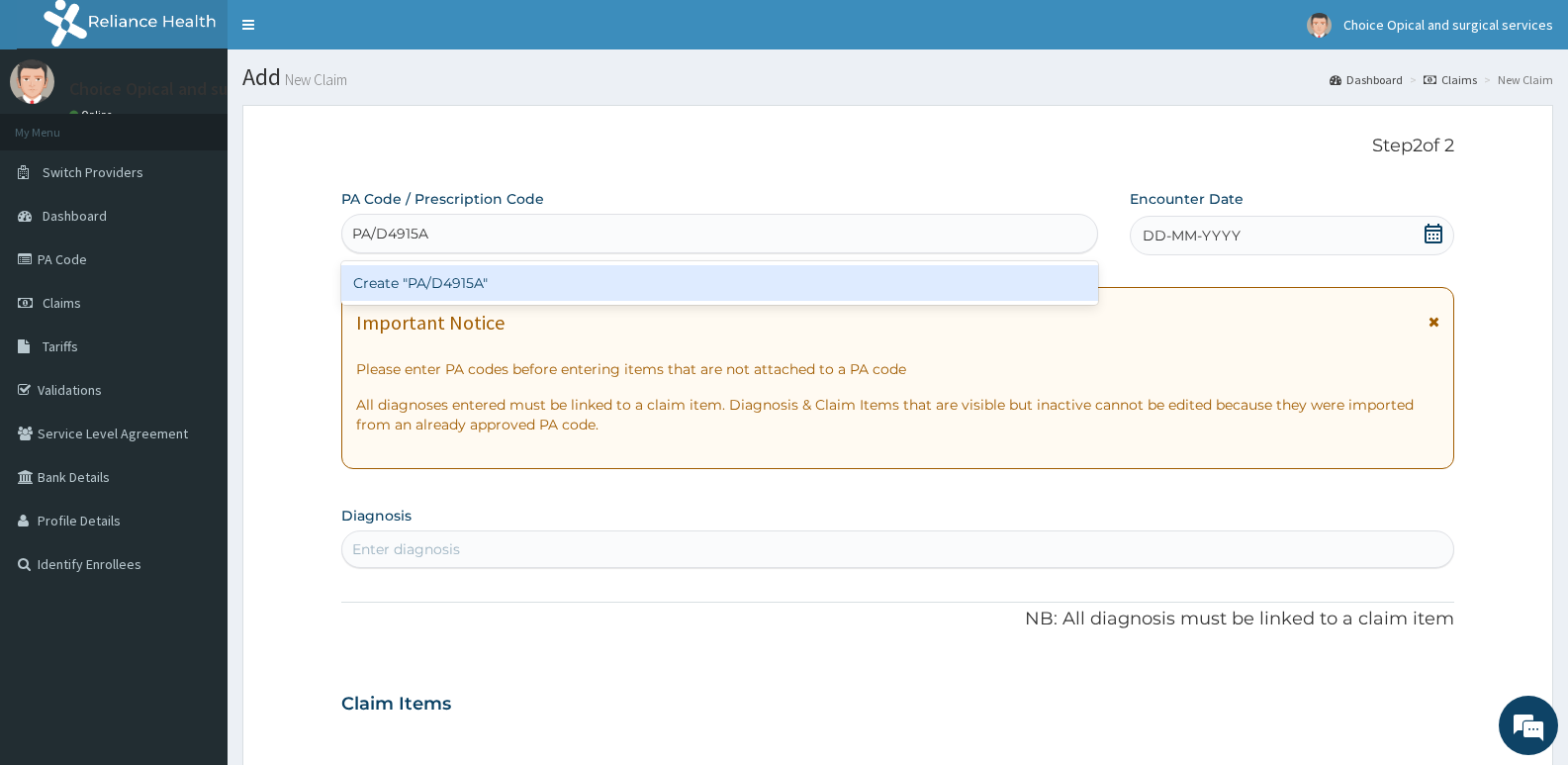
click at [959, 267] on div "Create "PA/D4915A"" at bounding box center [720, 283] width 757 height 36
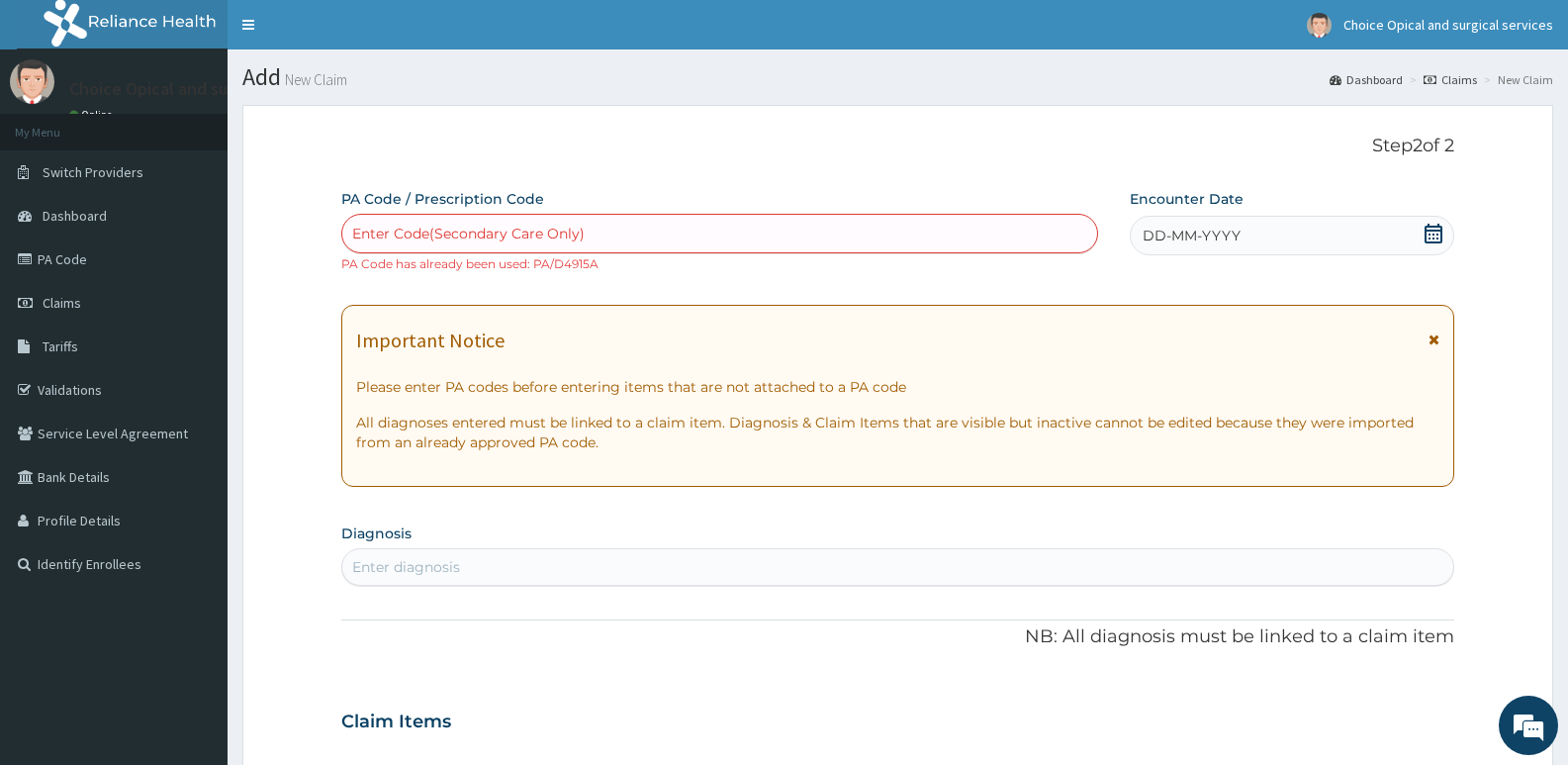
click at [728, 229] on div "Enter Code(Secondary Care Only)" at bounding box center [720, 234] width 755 height 32
drag, startPoint x: 733, startPoint y: 225, endPoint x: 700, endPoint y: 299, distance: 81.0
click at [700, 299] on div "PA Code / Prescription Code Enter Code(Secondary Care Only) PA Code has already…" at bounding box center [898, 710] width 1114 height 1042
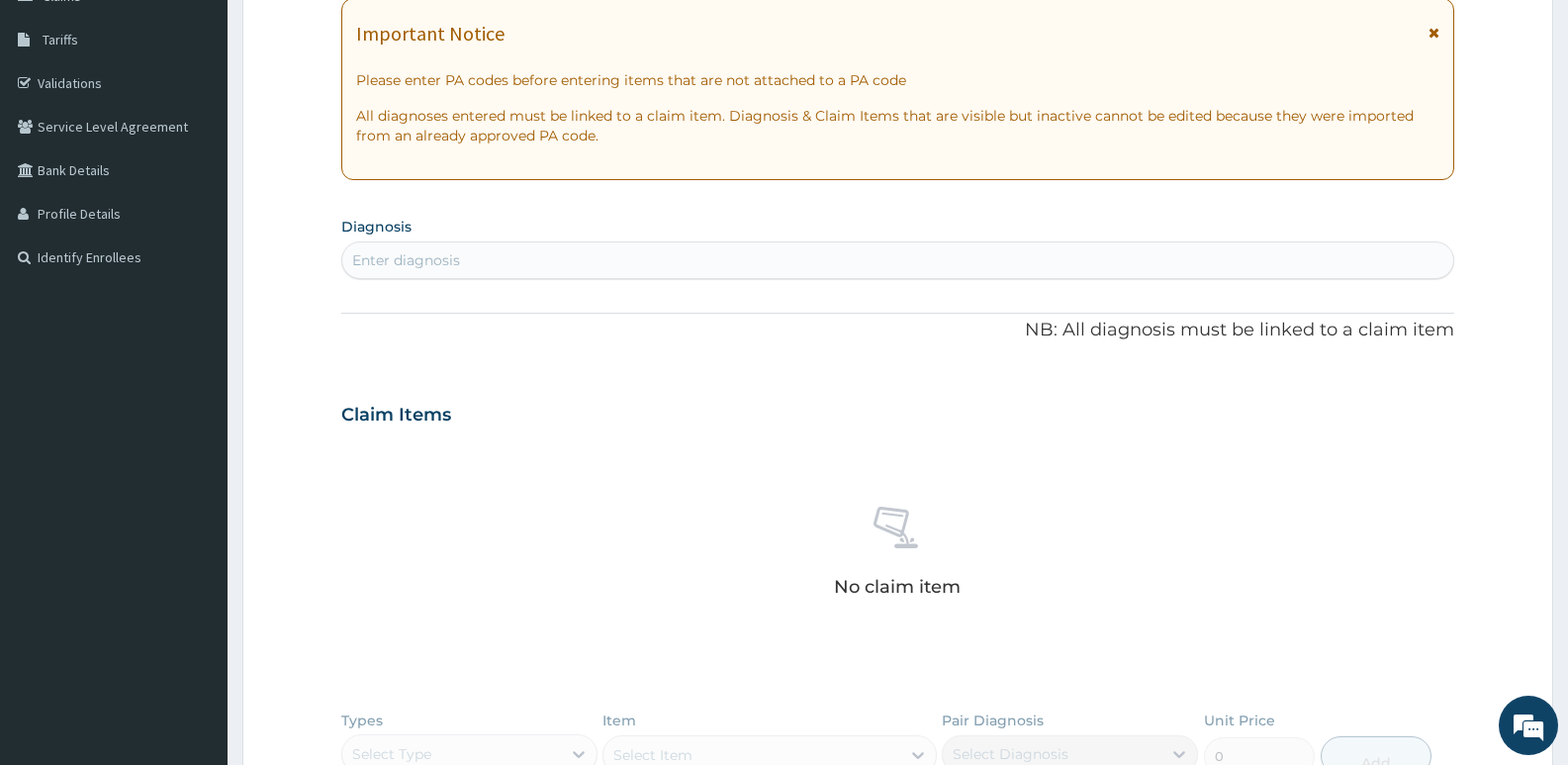
scroll to position [99, 0]
